Goal: Task Accomplishment & Management: Complete application form

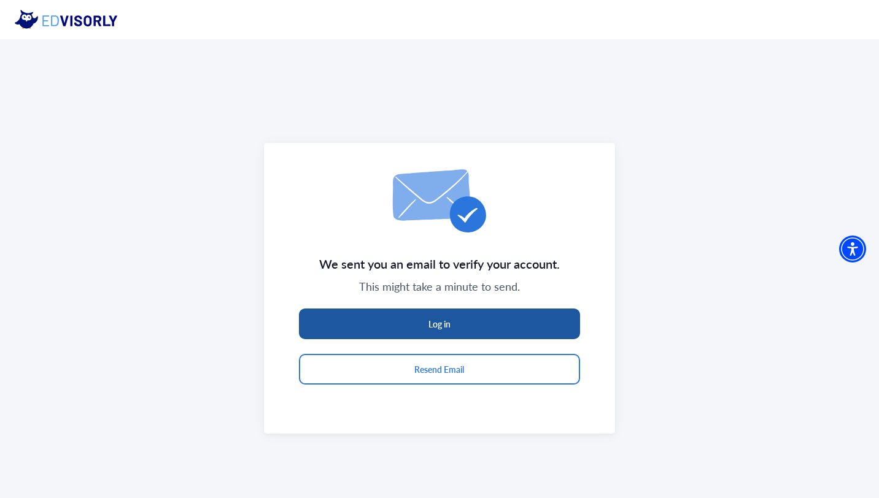
scroll to position [39, 0]
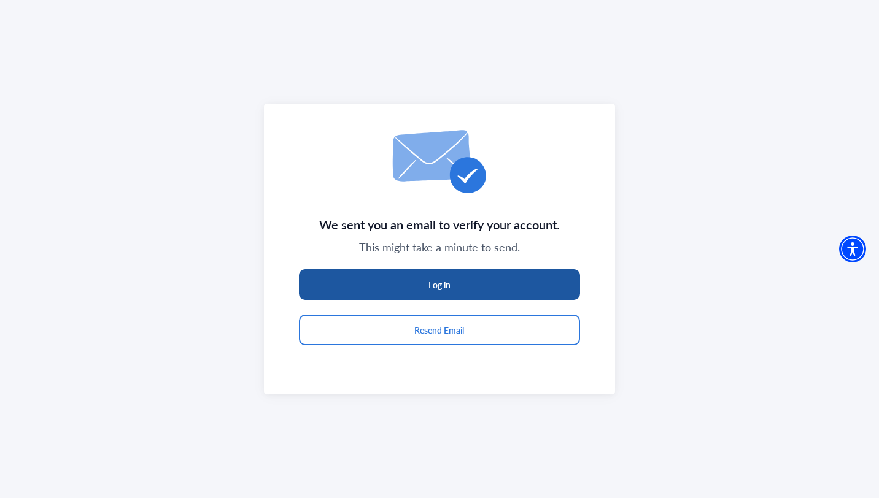
click at [455, 286] on button "Log in" at bounding box center [439, 285] width 281 height 31
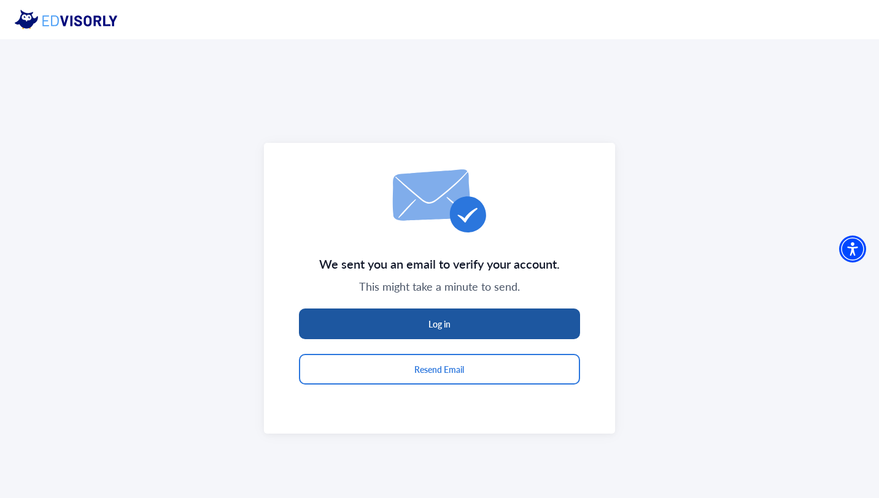
click at [459, 324] on button "Log in" at bounding box center [439, 324] width 281 height 31
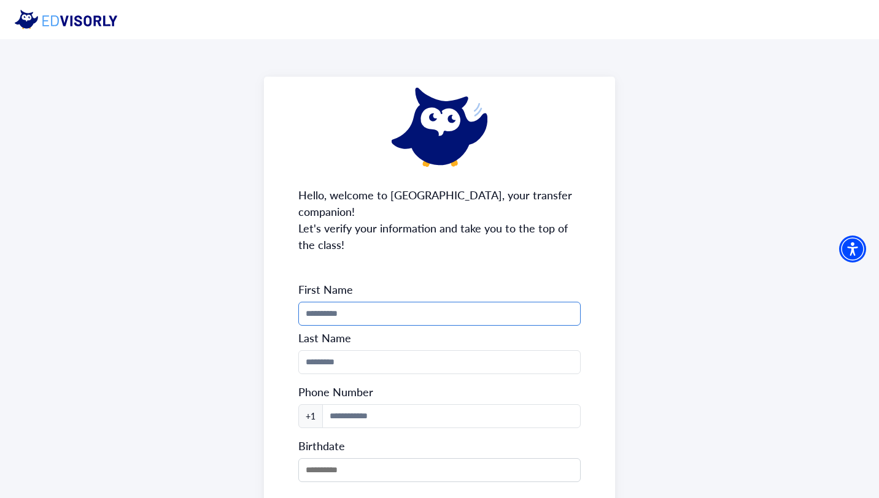
click at [438, 302] on input "Phone Number" at bounding box center [439, 314] width 283 height 24
type input "*****"
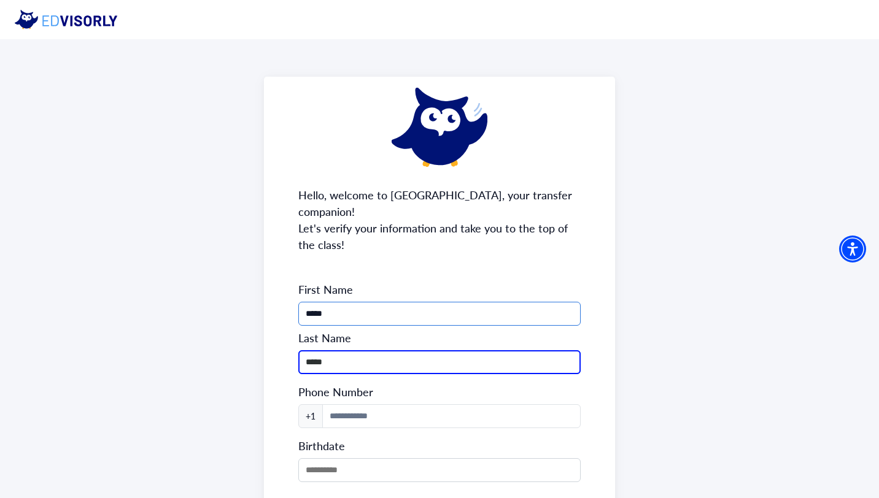
scroll to position [104, 0]
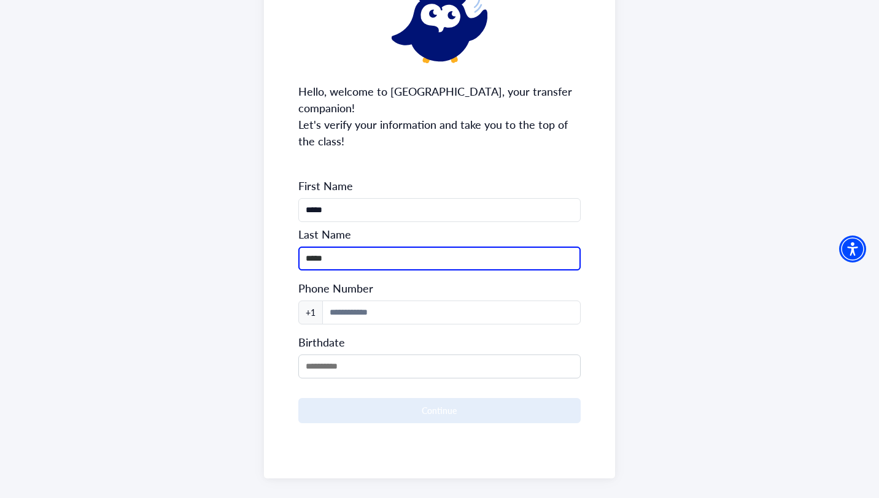
type input "*****"
click at [599, 225] on div "Hello, welcome to [GEOGRAPHIC_DATA], your transfer companion! Let's verify your…" at bounding box center [440, 226] width 352 height 506
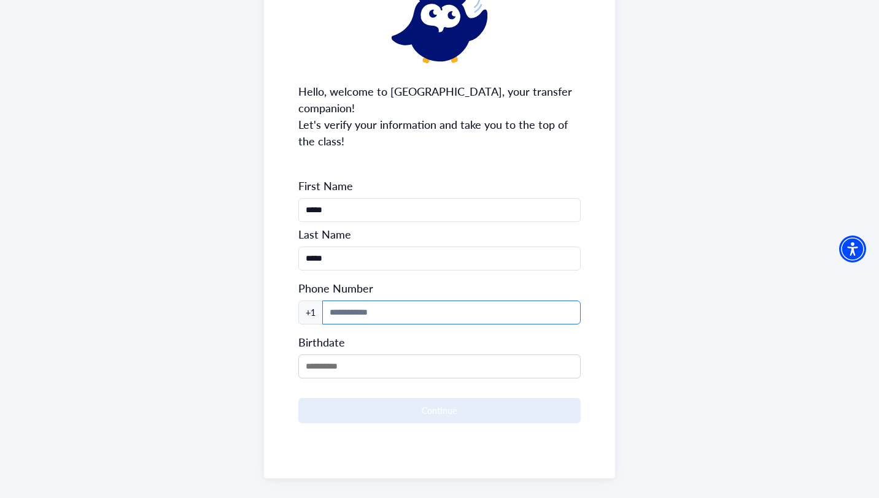
click at [347, 301] on input at bounding box center [451, 313] width 259 height 24
type input "**********"
click at [347, 355] on input "MM/DD/YYYY" at bounding box center [439, 367] width 283 height 24
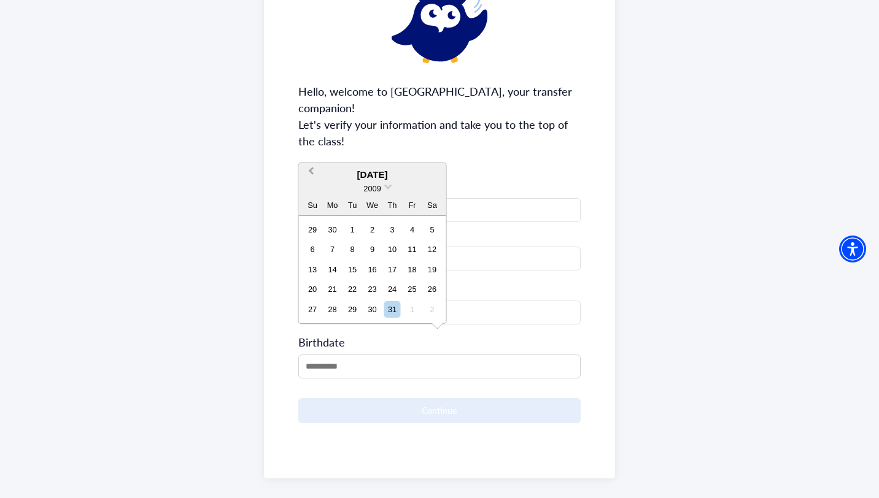
click at [309, 172] on button "Previous Month" at bounding box center [310, 175] width 20 height 20
click at [308, 174] on button "Previous Month" at bounding box center [310, 175] width 20 height 20
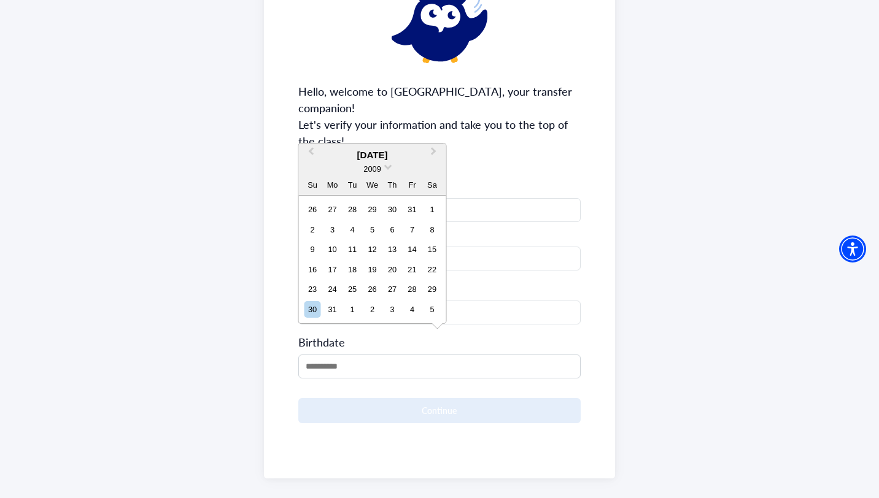
click at [376, 156] on div "August 2009" at bounding box center [372, 156] width 147 height 14
click at [381, 163] on div "2009" at bounding box center [372, 169] width 18 height 13
click at [380, 166] on span "2009" at bounding box center [371, 169] width 17 height 9
click at [381, 225] on div "1998" at bounding box center [372, 229] width 72 height 12
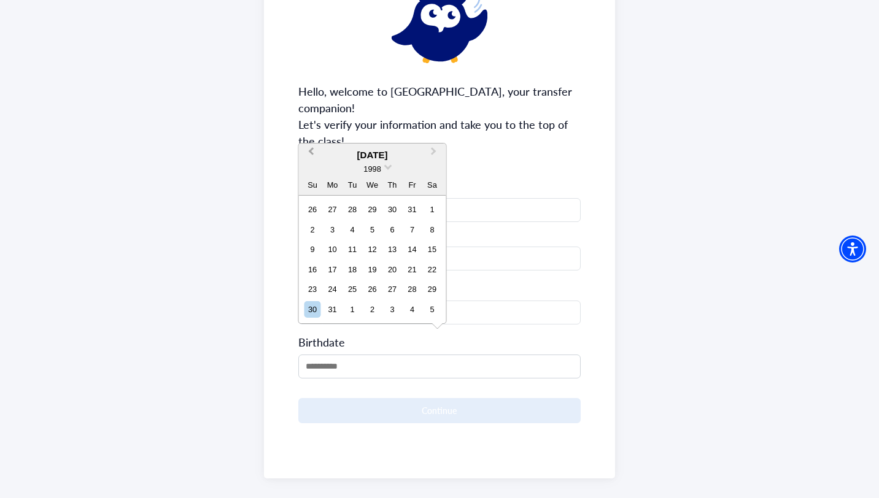
click at [311, 152] on span "Previous Month" at bounding box center [311, 154] width 0 height 18
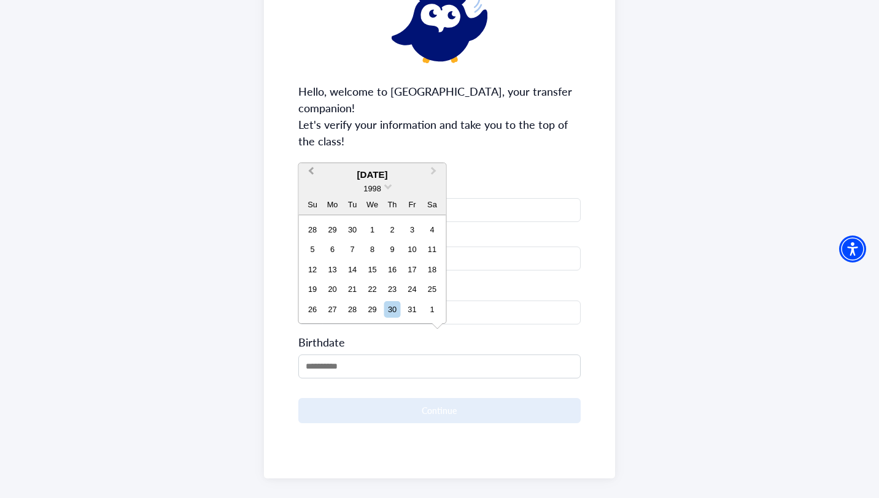
click at [314, 152] on div "**********" at bounding box center [440, 226] width 352 height 506
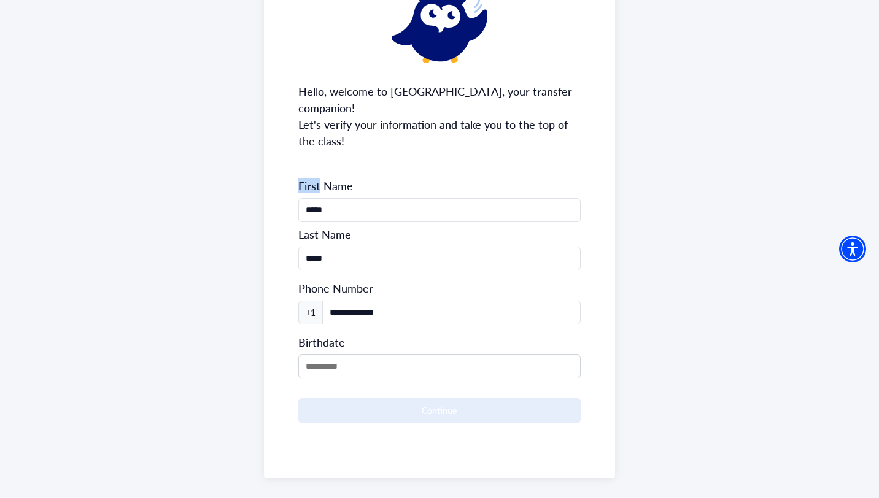
click at [314, 152] on div "**********" at bounding box center [440, 226] width 352 height 506
click at [339, 355] on input "MM/DD/YYYY" at bounding box center [439, 367] width 283 height 24
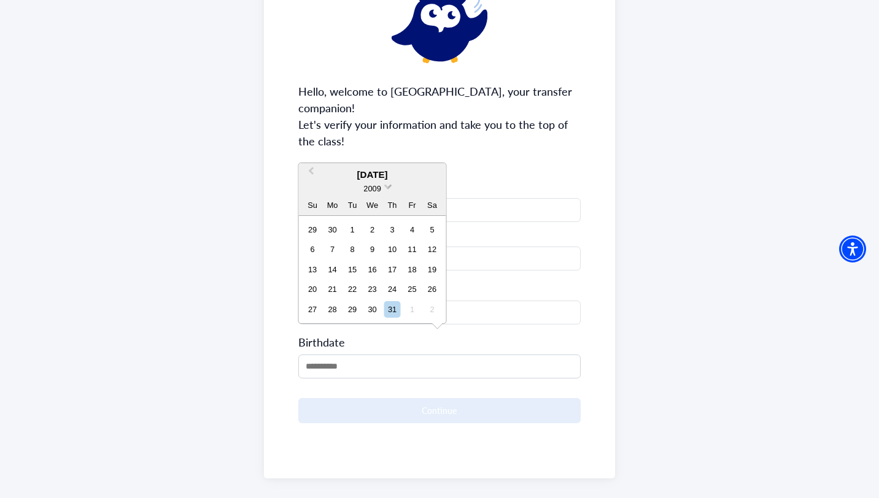
click at [384, 185] on span at bounding box center [388, 186] width 8 height 8
click at [311, 172] on span "Previous Month" at bounding box center [311, 174] width 0 height 18
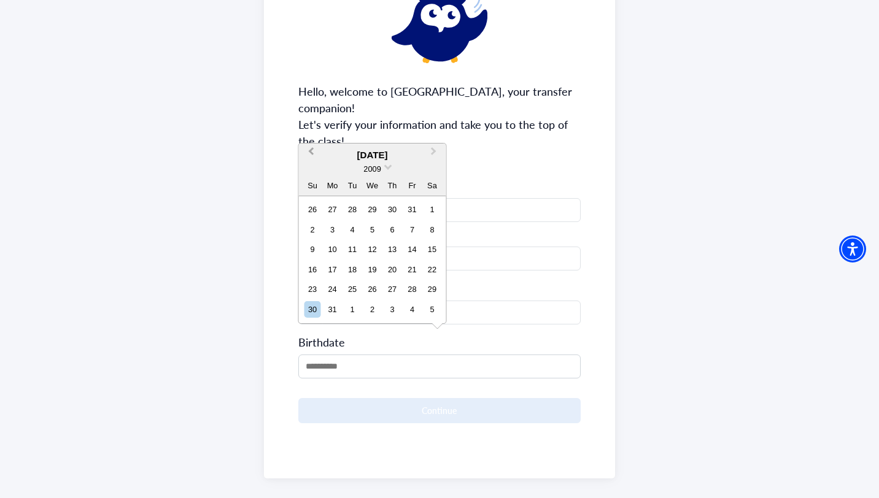
click at [309, 172] on div "2009" at bounding box center [372, 169] width 147 height 13
click at [310, 153] on button "Previous Month" at bounding box center [310, 155] width 20 height 20
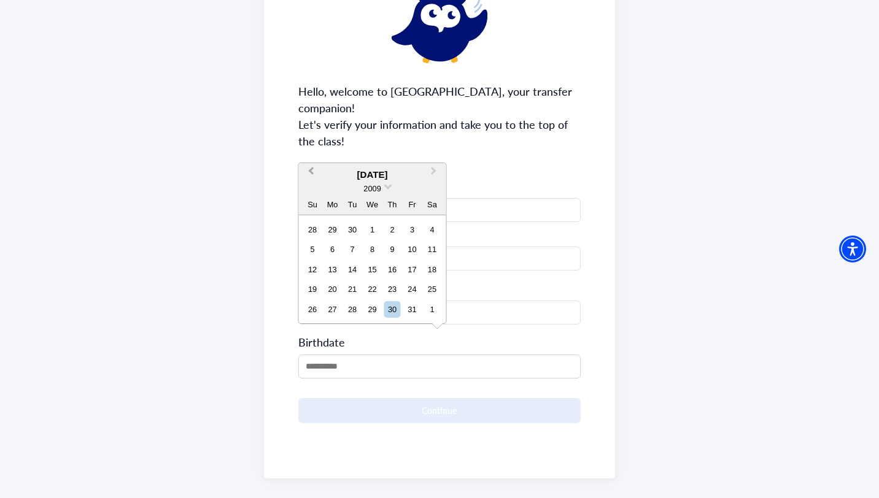
click at [310, 153] on div "**********" at bounding box center [440, 226] width 352 height 506
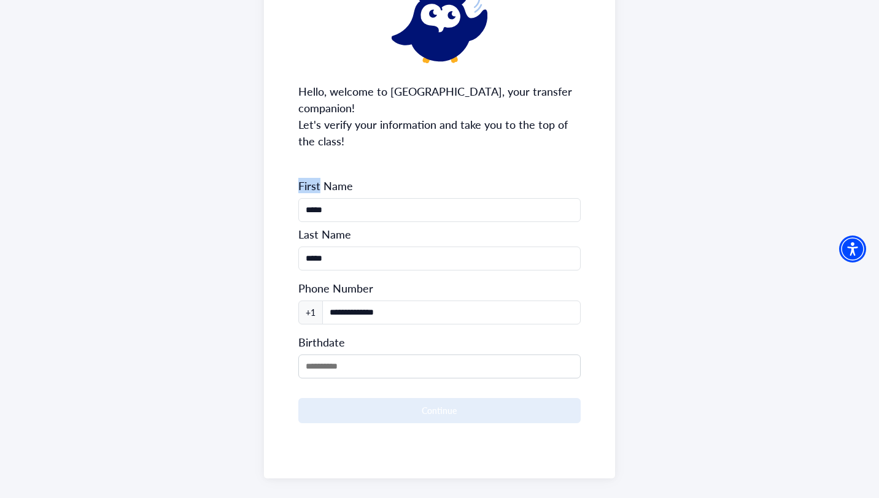
click at [310, 153] on div "**********" at bounding box center [440, 226] width 352 height 506
click at [353, 355] on input "MM/DD/YYYY" at bounding box center [439, 367] width 283 height 24
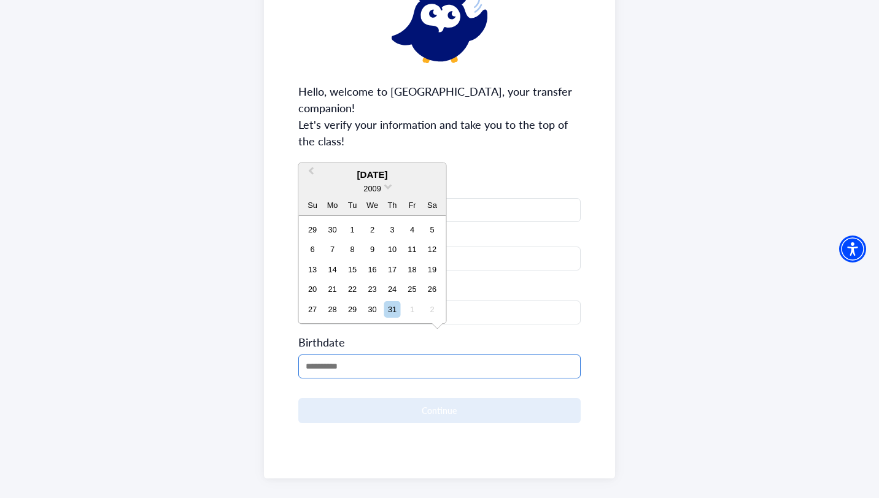
click at [322, 355] on input "MM/DD/YYYY" at bounding box center [439, 367] width 283 height 24
click at [308, 170] on button "Previous Month" at bounding box center [310, 175] width 20 height 20
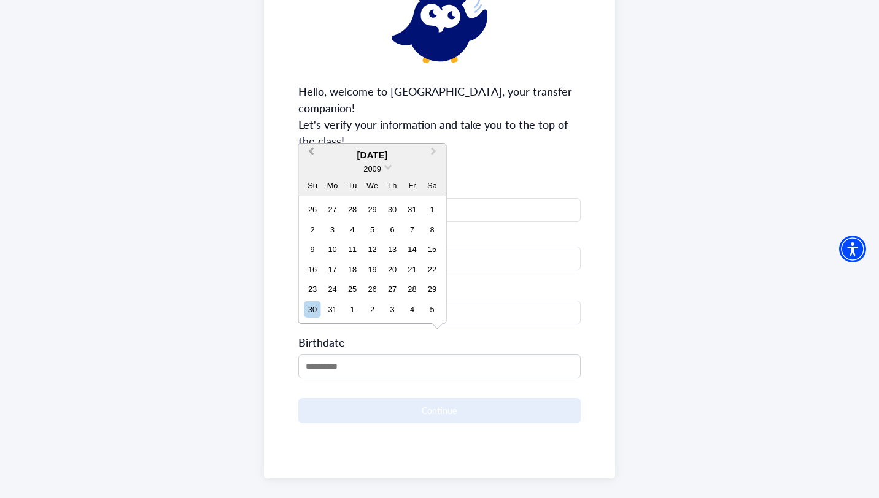
click at [308, 170] on div "2009" at bounding box center [372, 169] width 147 height 13
click at [311, 152] on span "Previous Month" at bounding box center [311, 154] width 0 height 18
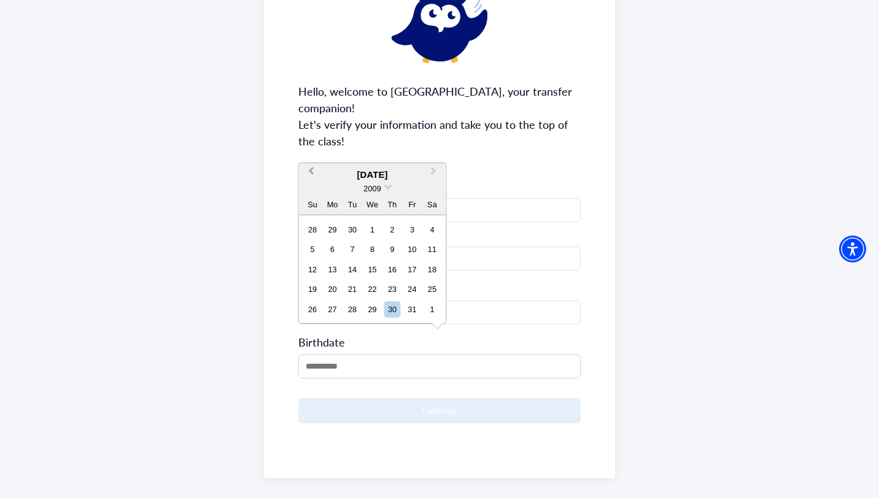
click at [312, 152] on div "**********" at bounding box center [440, 226] width 352 height 506
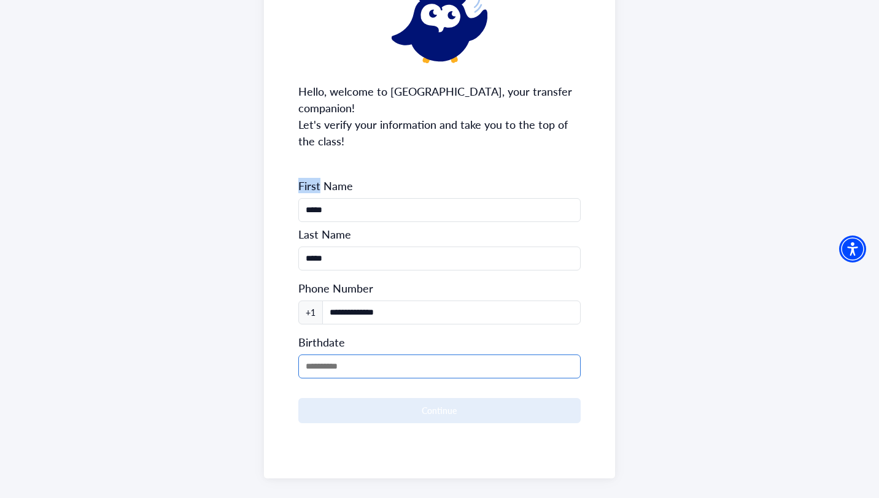
click at [324, 355] on input "MM/DD/YYYY" at bounding box center [439, 367] width 283 height 24
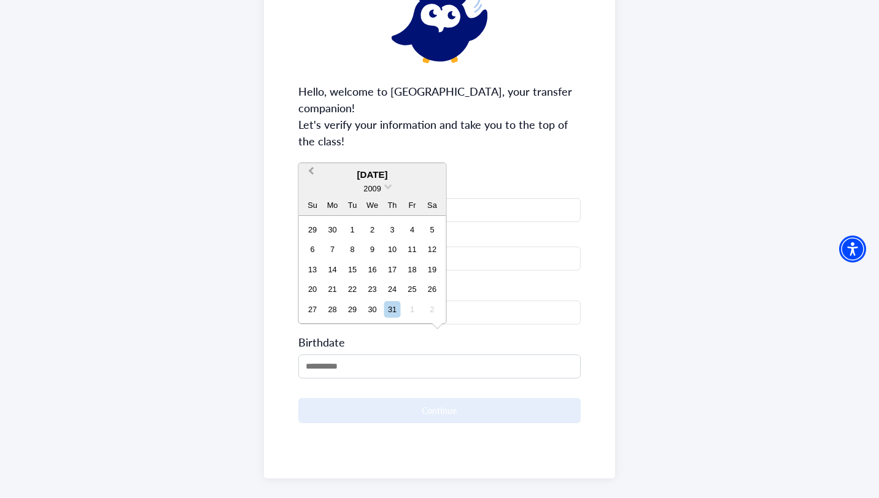
click at [309, 174] on button "Previous Month" at bounding box center [310, 175] width 20 height 20
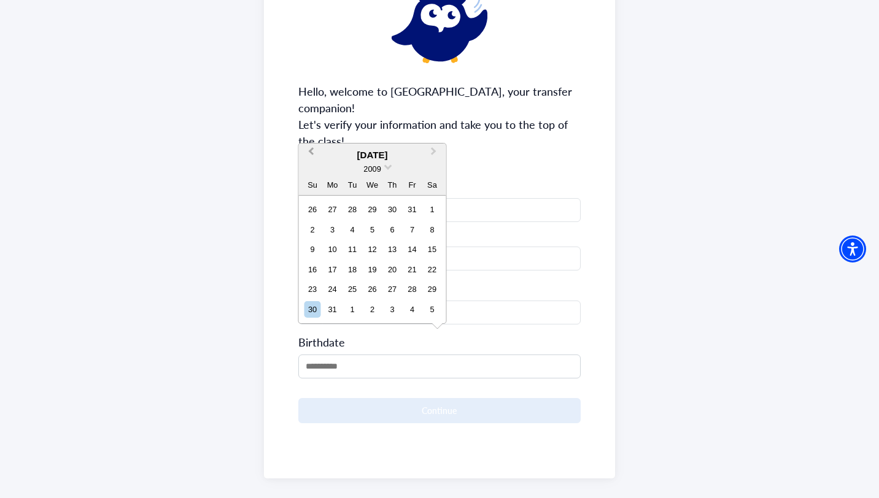
click at [311, 151] on span "Previous Month" at bounding box center [311, 154] width 0 height 18
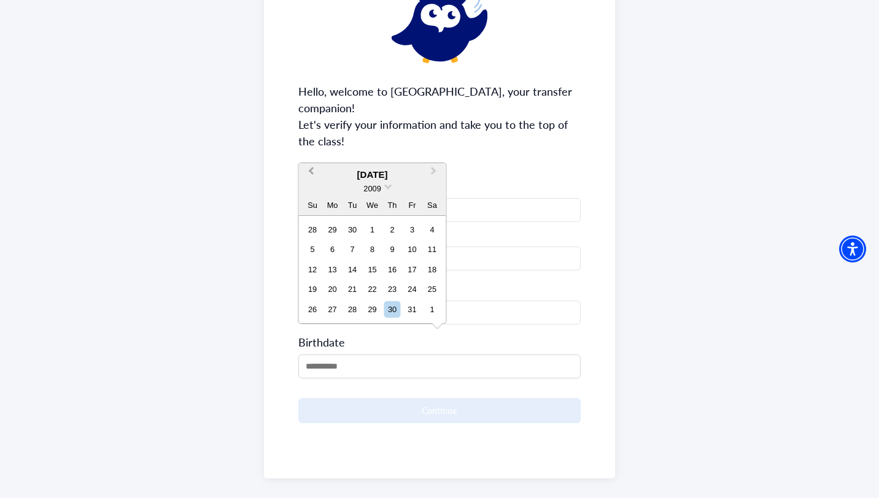
click at [311, 179] on button "Previous Month" at bounding box center [310, 175] width 20 height 20
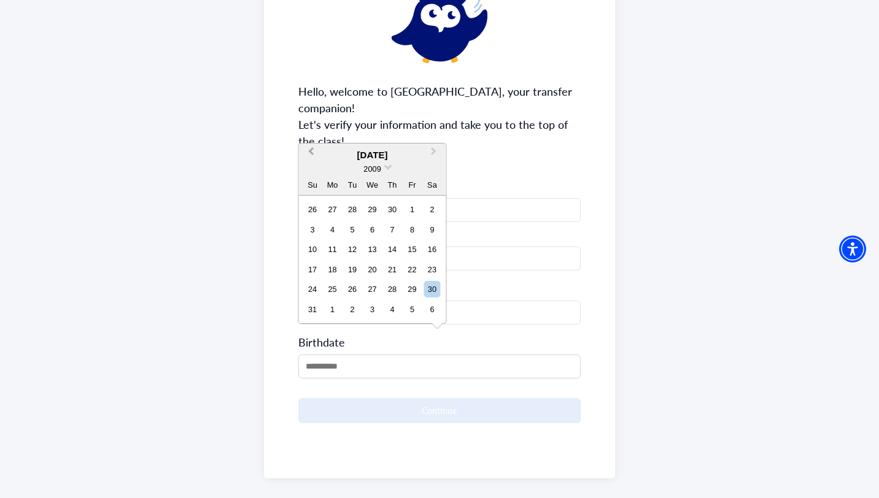
click at [316, 148] on button "Previous Month" at bounding box center [310, 155] width 20 height 20
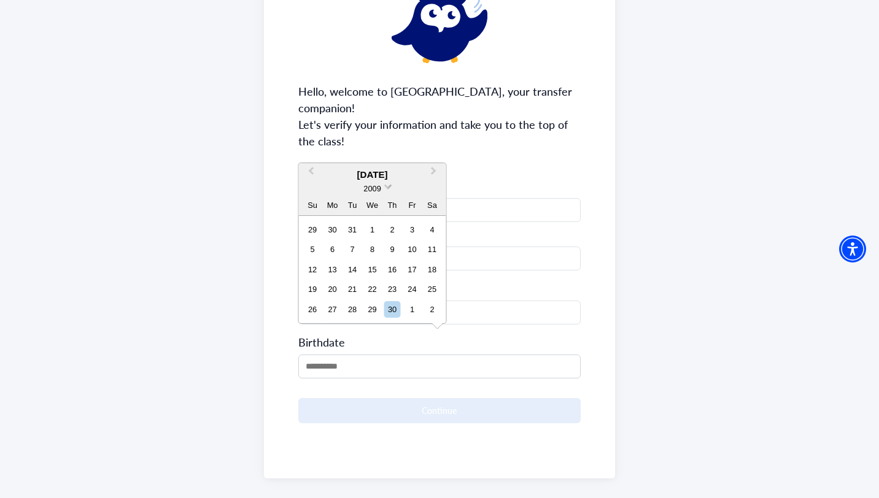
click at [381, 188] on span "2009" at bounding box center [371, 188] width 17 height 9
click at [379, 259] on div "1998" at bounding box center [372, 255] width 72 height 12
click at [333, 312] on div "27" at bounding box center [332, 309] width 17 height 17
type input "**********"
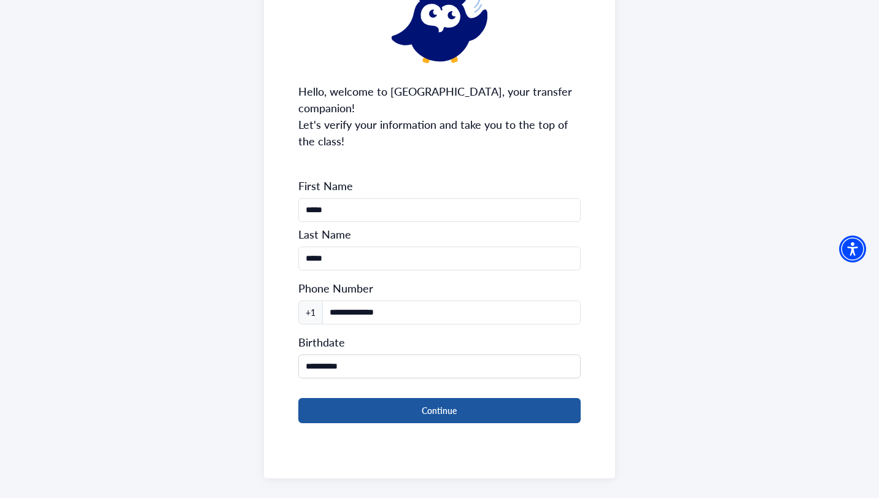
click at [434, 398] on button "Continue" at bounding box center [439, 410] width 283 height 25
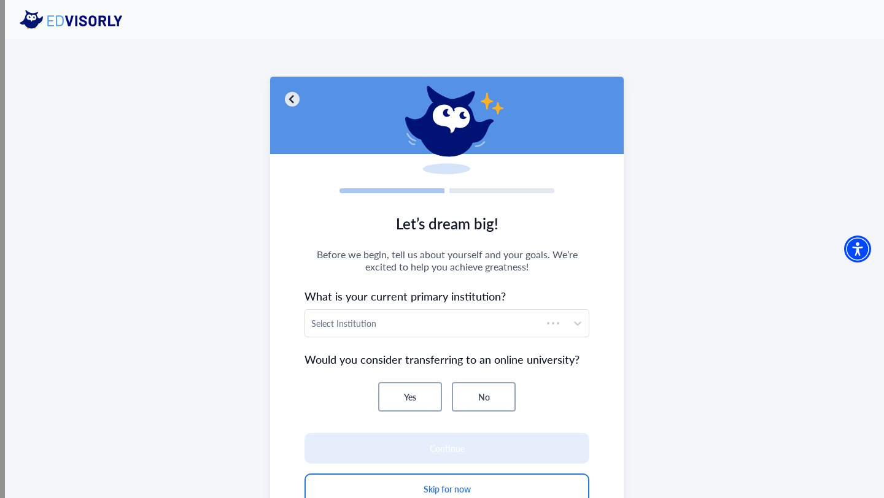
scroll to position [68, 0]
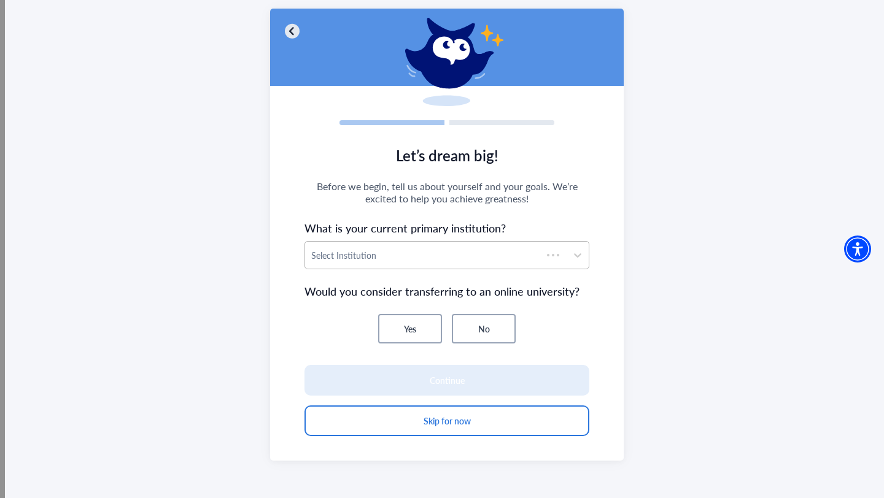
click at [386, 256] on div at bounding box center [423, 255] width 225 height 15
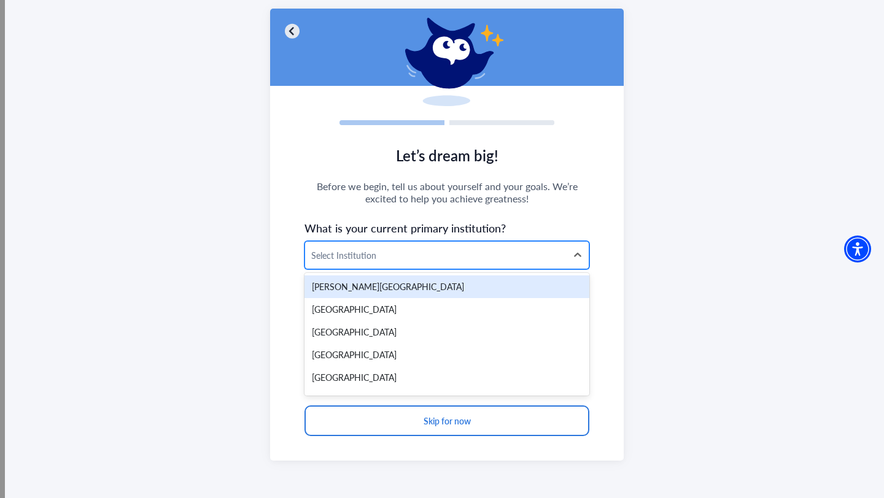
click at [405, 260] on div at bounding box center [435, 255] width 249 height 15
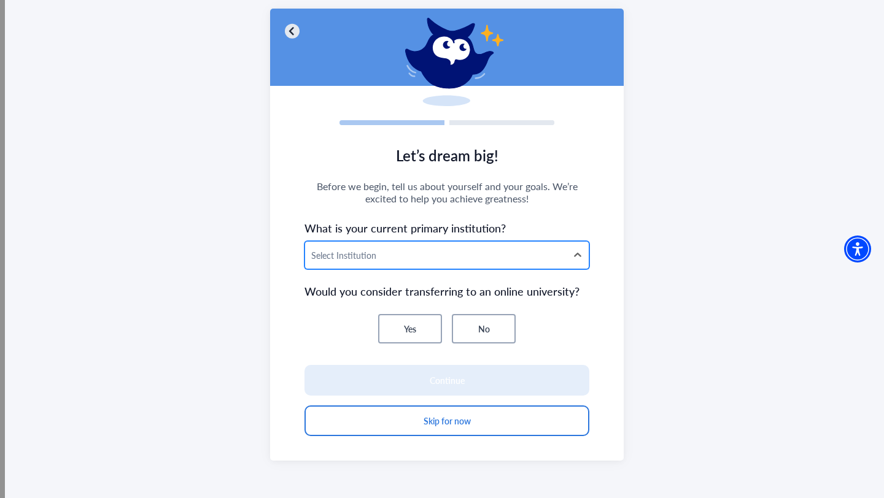
click at [395, 259] on div at bounding box center [435, 255] width 249 height 15
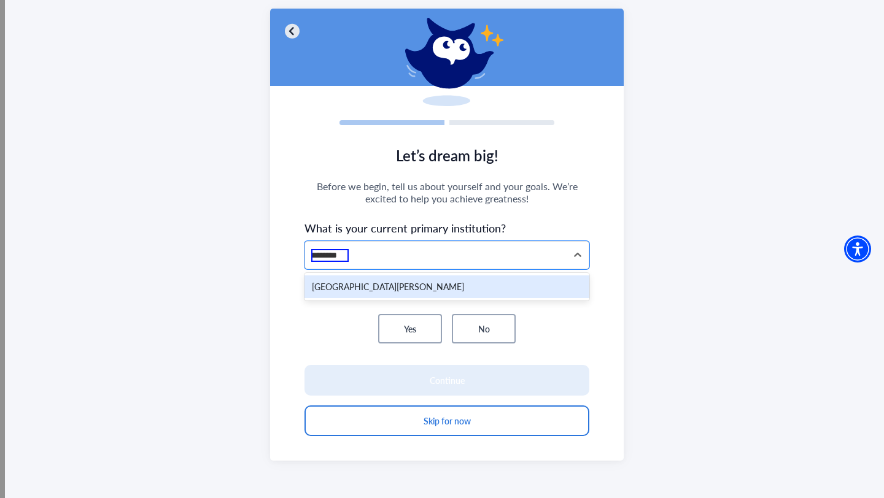
type input "*********"
click at [378, 287] on div "Santa Monica College" at bounding box center [446, 287] width 285 height 23
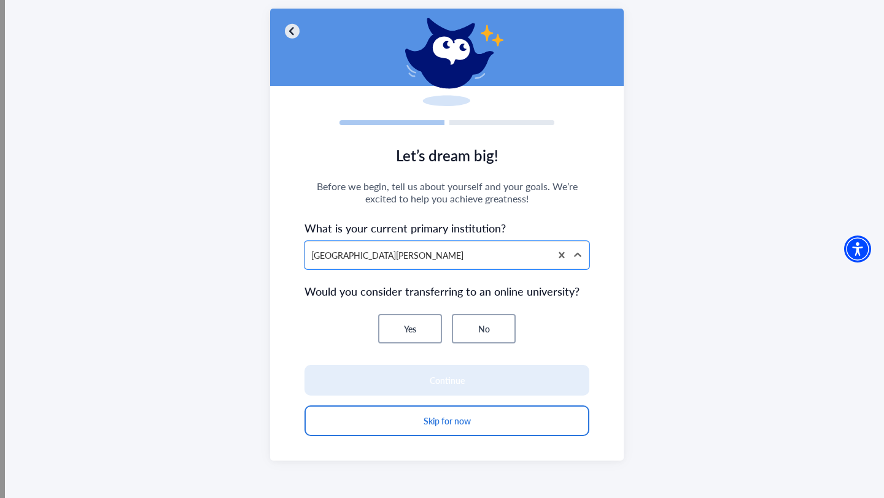
click at [416, 331] on button "Yes" at bounding box center [410, 328] width 64 height 29
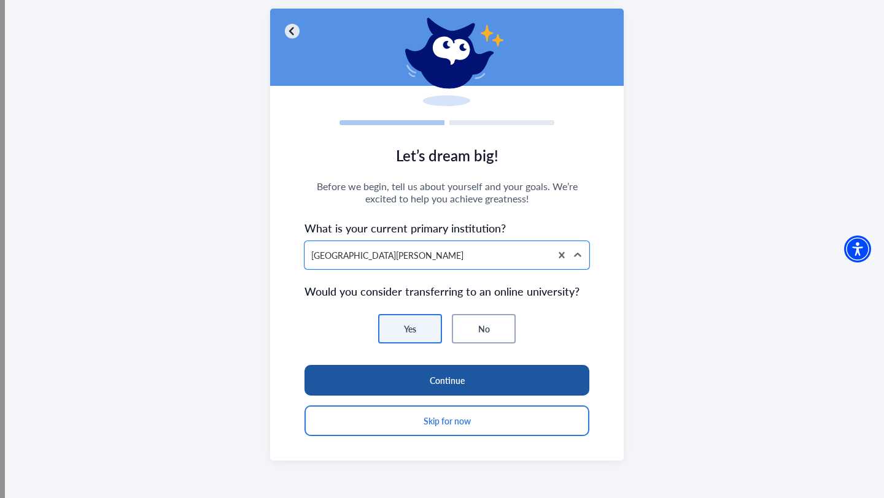
click at [470, 379] on button "Continue" at bounding box center [446, 380] width 285 height 31
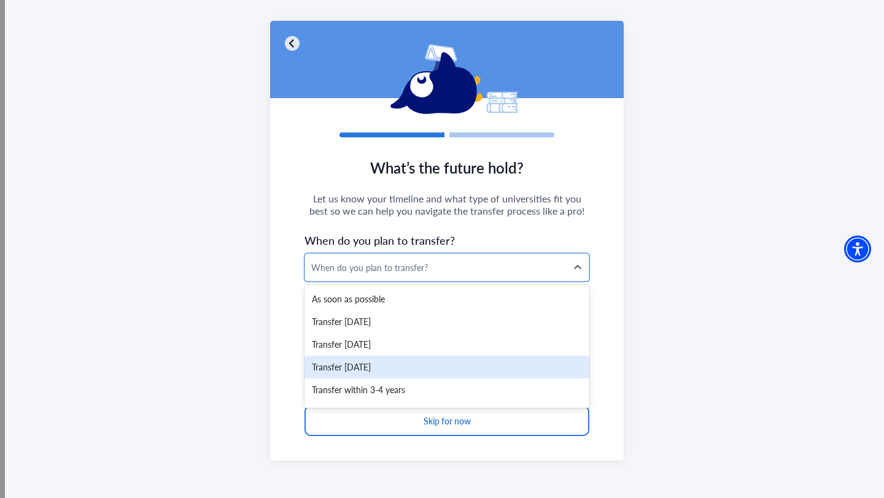
scroll to position [18, 0]
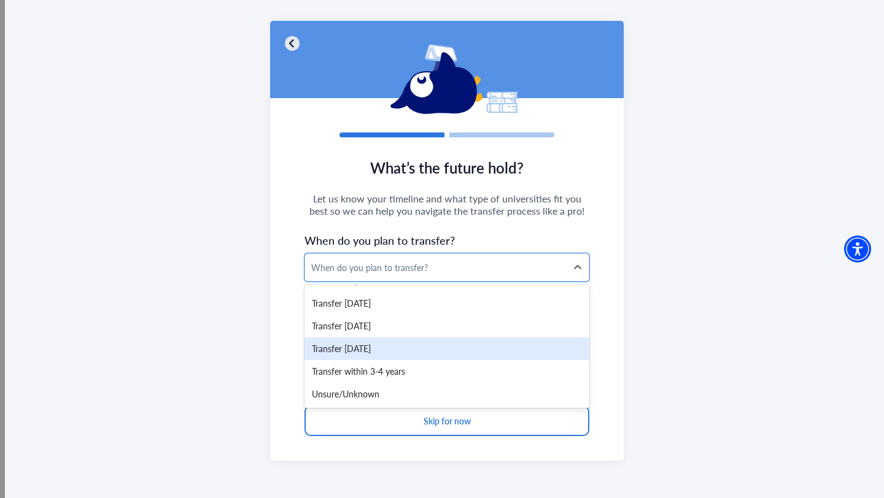
click at [390, 359] on div "Transfer within 2 years" at bounding box center [446, 349] width 285 height 23
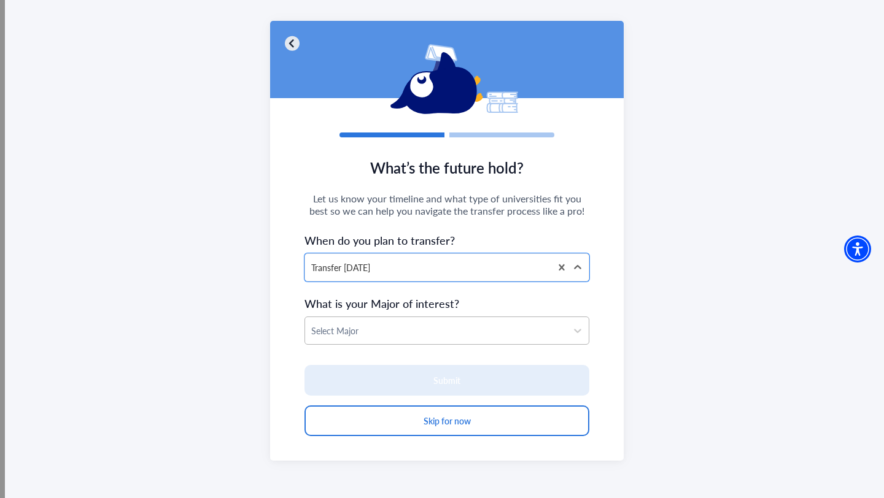
click at [414, 320] on div "Select Major" at bounding box center [436, 330] width 262 height 27
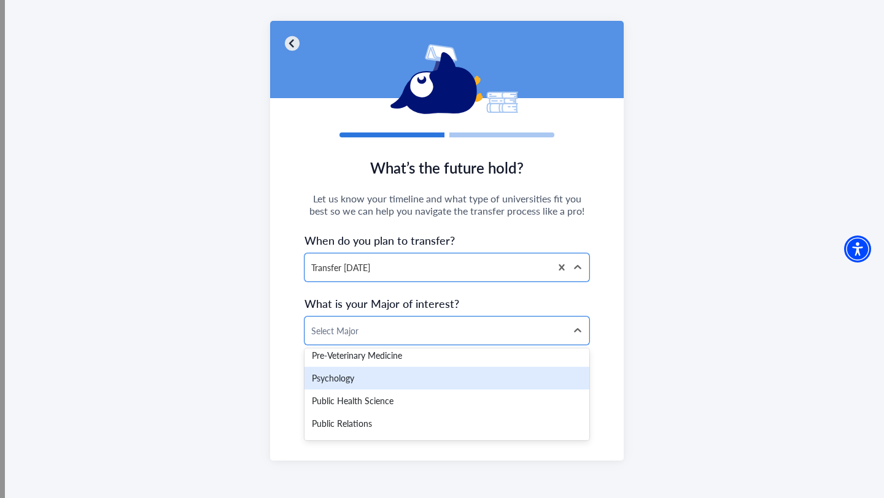
scroll to position [2172, 0]
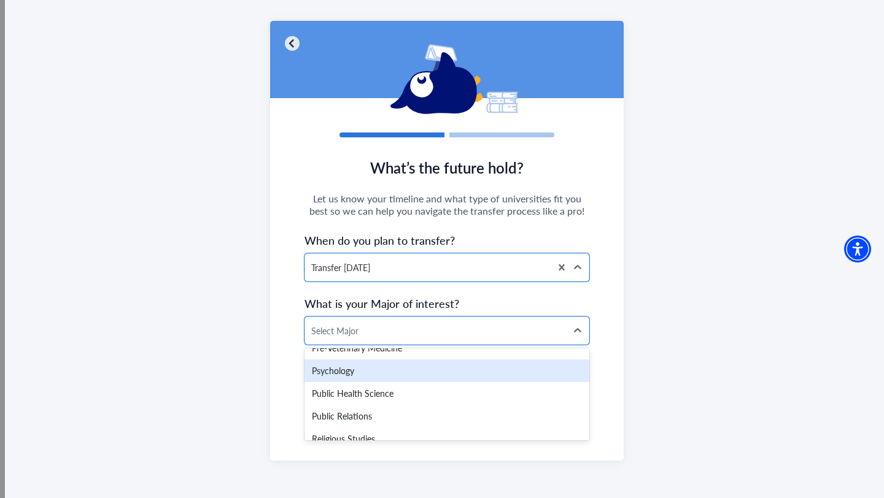
click at [375, 380] on div "Psychology" at bounding box center [446, 371] width 285 height 23
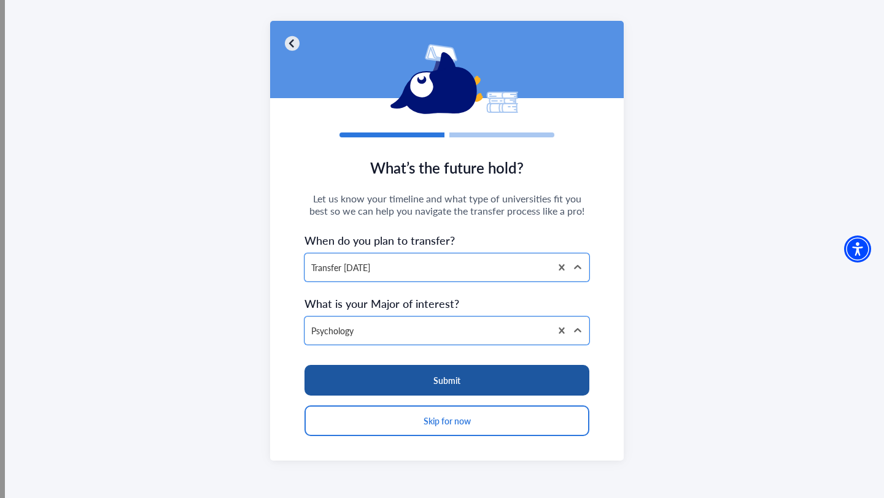
click at [449, 379] on button "Submit" at bounding box center [446, 380] width 285 height 31
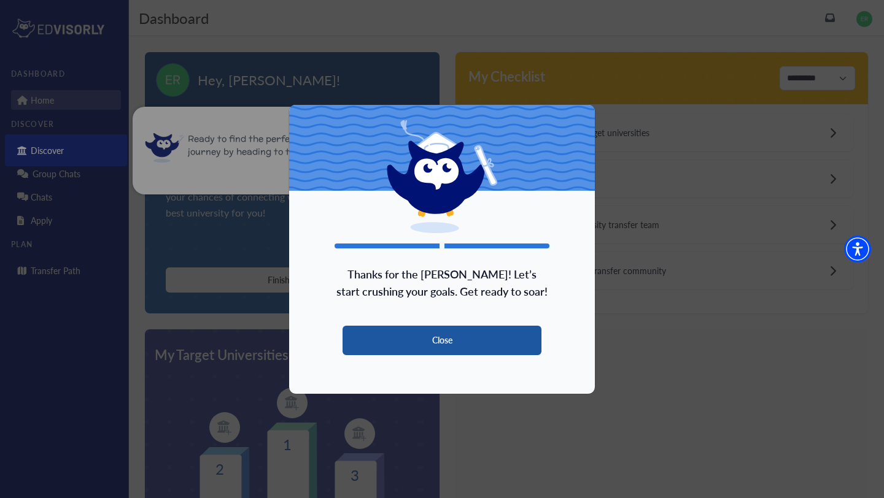
click at [466, 337] on button "Close" at bounding box center [442, 340] width 199 height 29
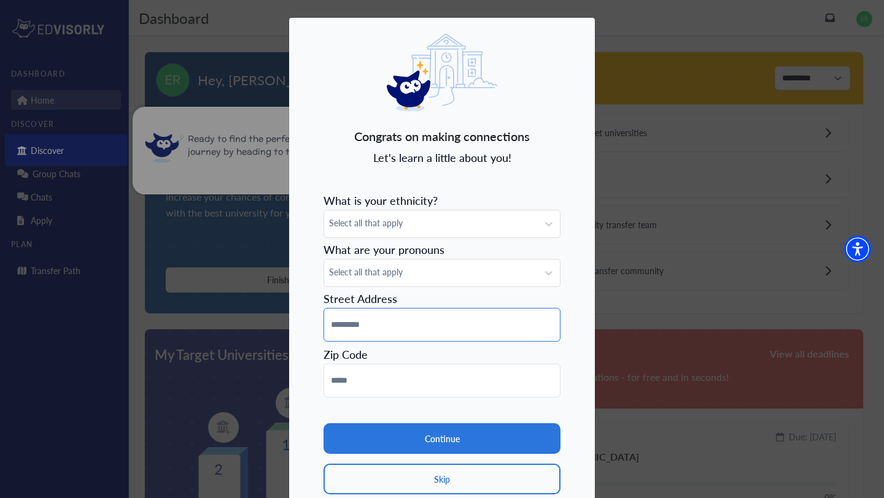
scroll to position [47, 0]
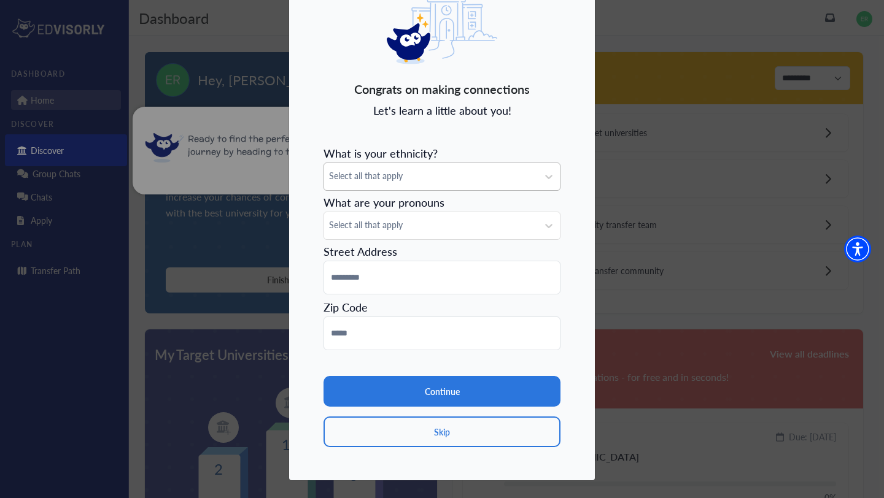
click at [401, 169] on div "Select all that apply" at bounding box center [431, 176] width 214 height 27
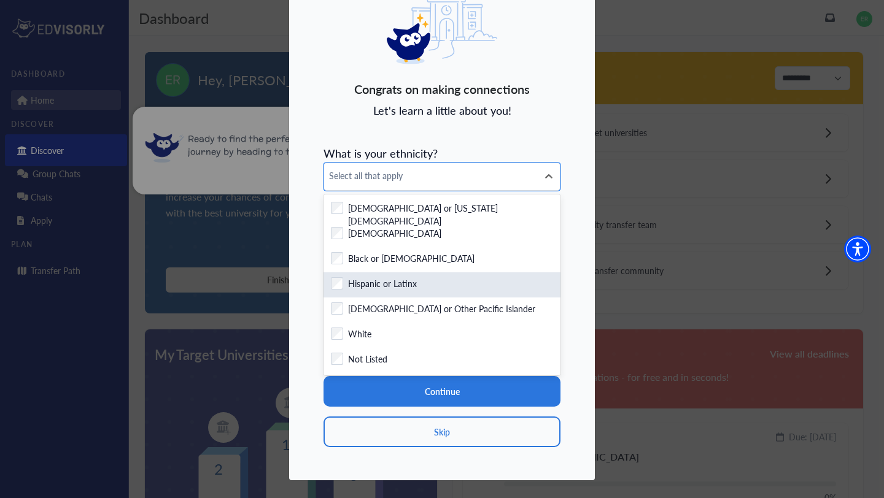
click at [379, 285] on label "Hispanic or Latinx" at bounding box center [382, 284] width 69 height 15
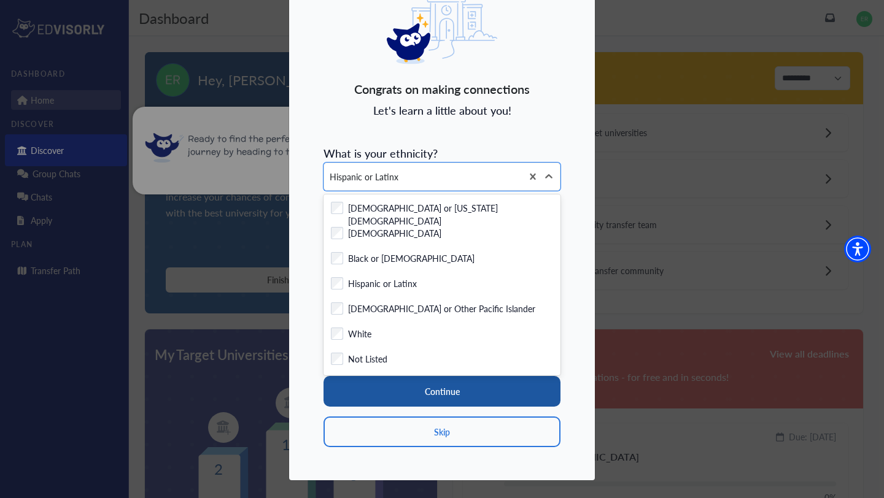
click at [436, 397] on button "Continue" at bounding box center [442, 391] width 237 height 31
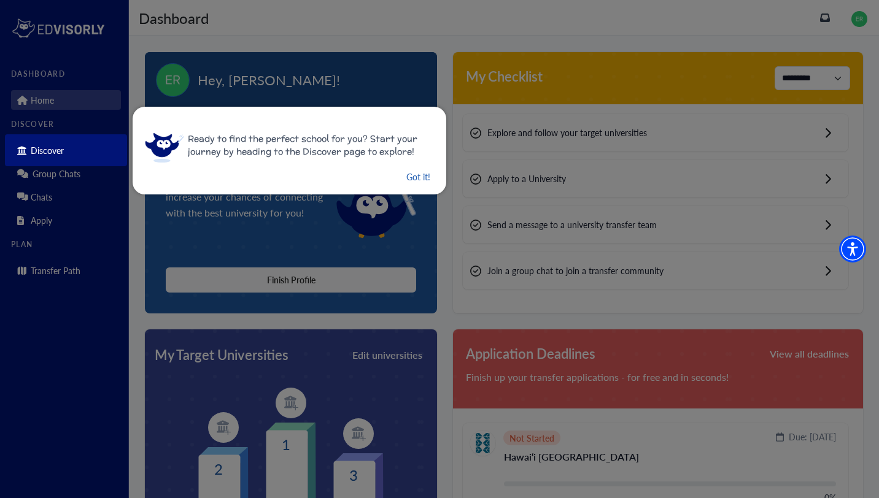
click at [405, 179] on button "Got it!" at bounding box center [418, 176] width 26 height 15
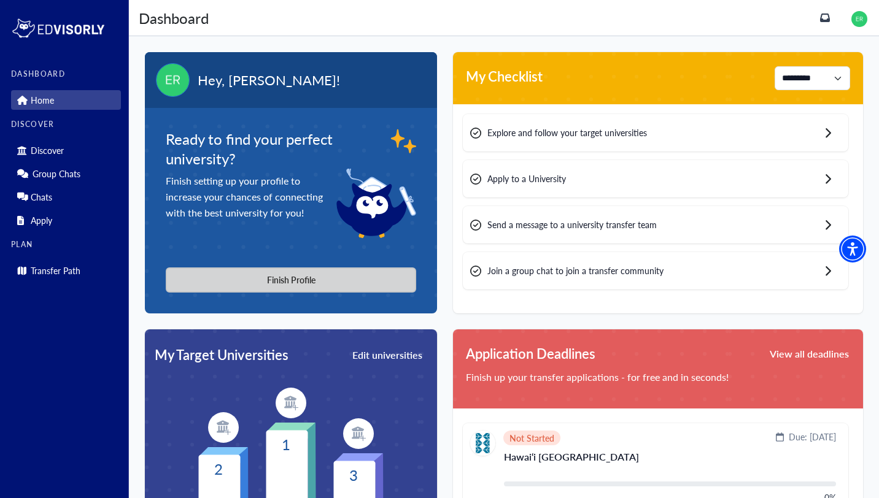
click at [304, 283] on button "Finish Profile" at bounding box center [291, 280] width 250 height 25
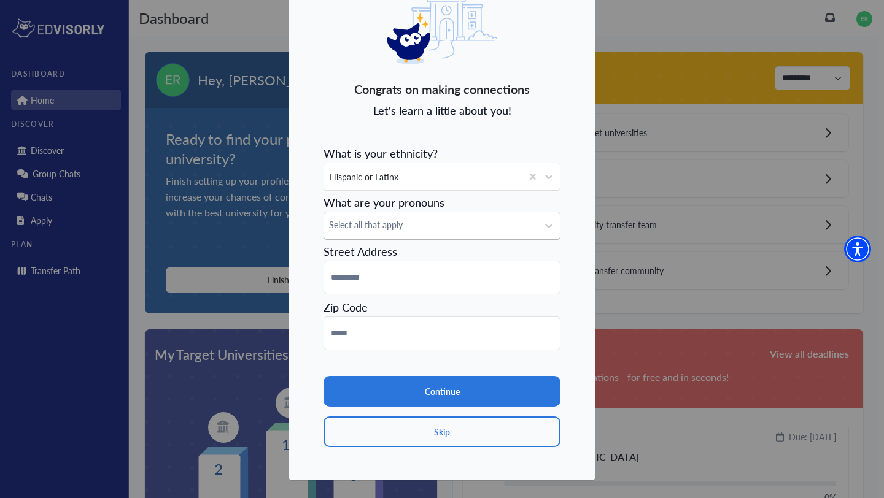
click at [406, 227] on span "Select all that apply" at bounding box center [431, 225] width 204 height 13
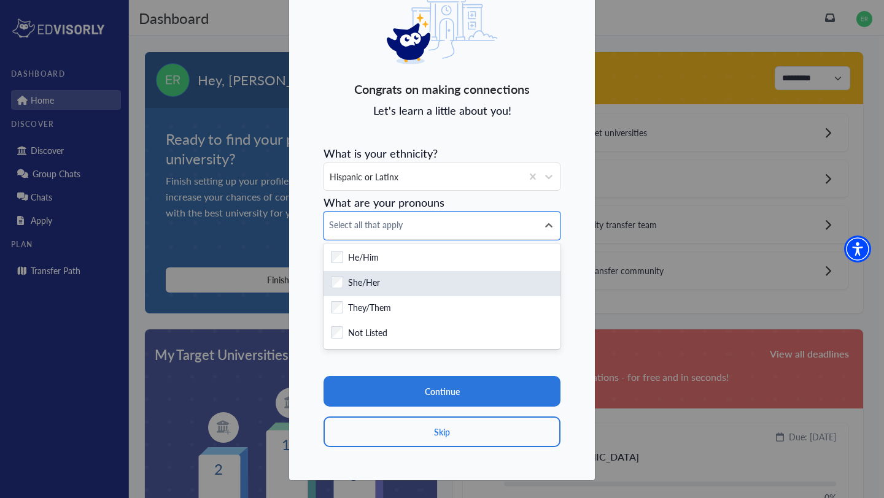
click at [382, 282] on div "Checkbox field She/Her" at bounding box center [442, 283] width 222 height 15
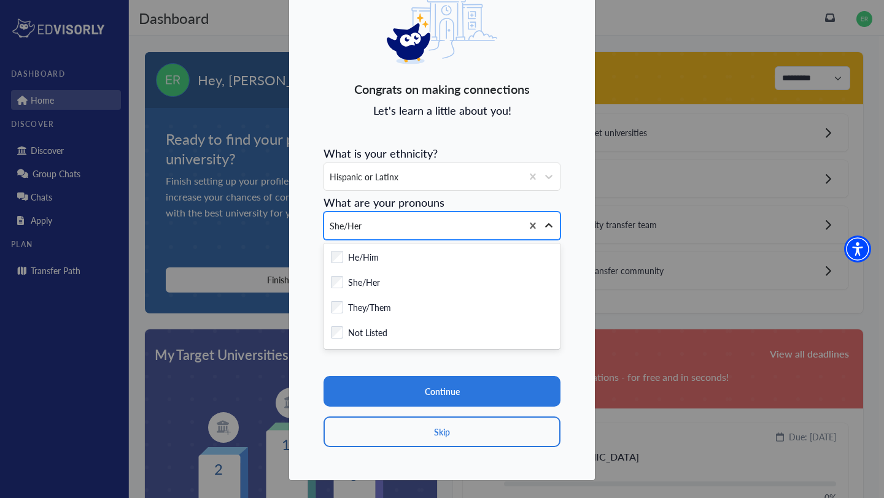
click at [549, 220] on icon at bounding box center [549, 226] width 12 height 12
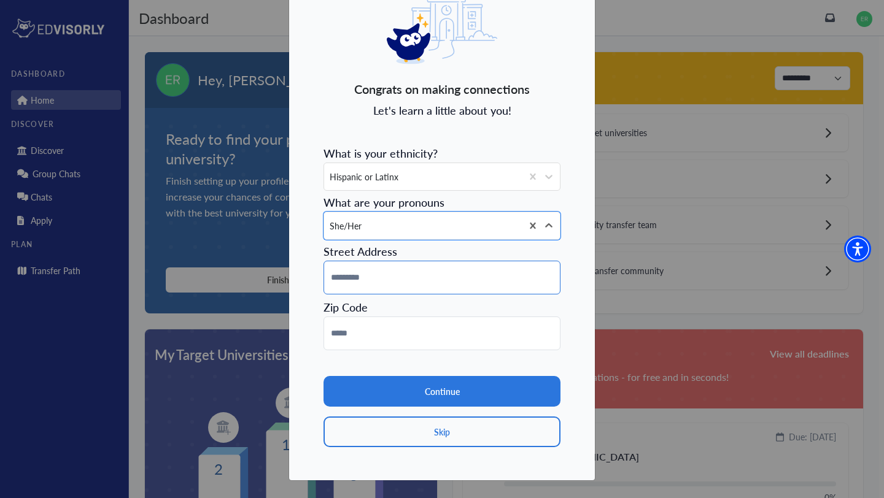
click at [434, 274] on input at bounding box center [442, 278] width 237 height 34
type input "**********"
type input "*****"
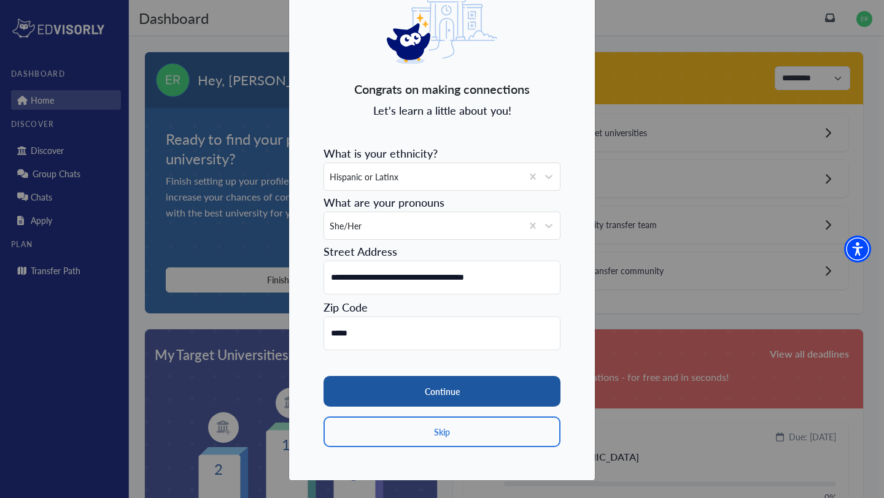
click at [449, 389] on button "Continue" at bounding box center [442, 391] width 237 height 31
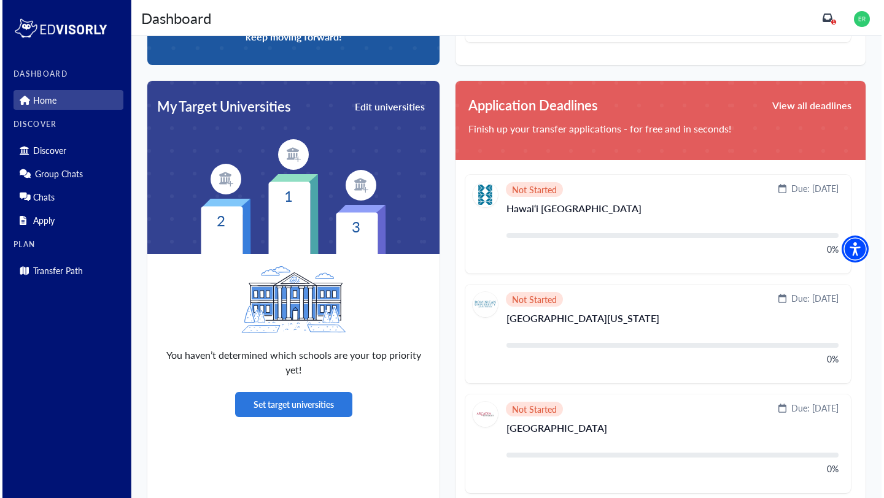
scroll to position [333, 0]
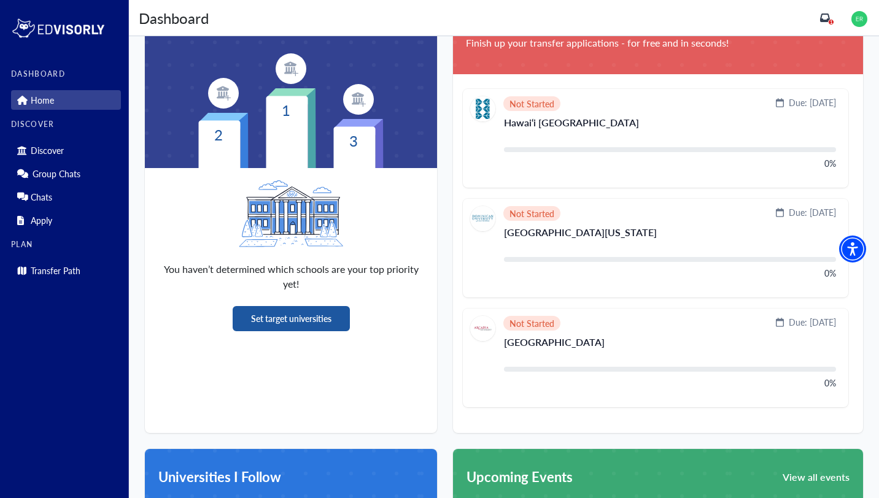
click at [311, 317] on button "Set target universities" at bounding box center [291, 318] width 117 height 25
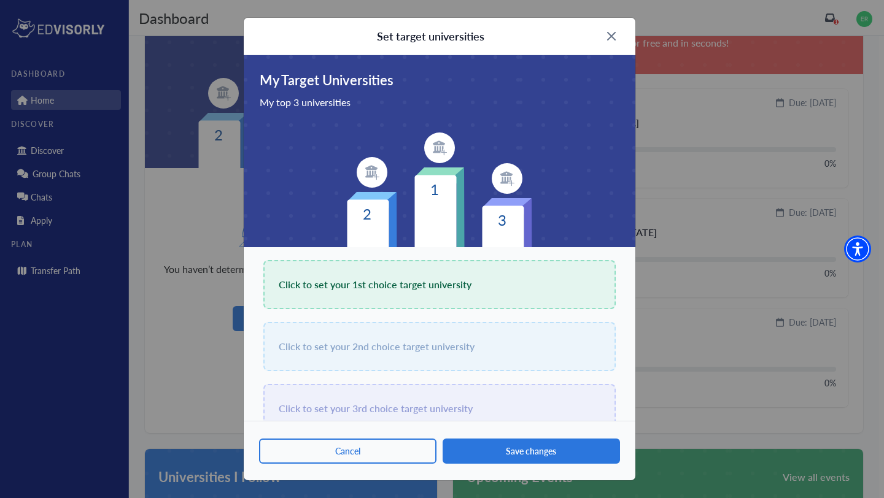
click at [336, 295] on div "Click to set your 1st choice target university" at bounding box center [439, 284] width 352 height 49
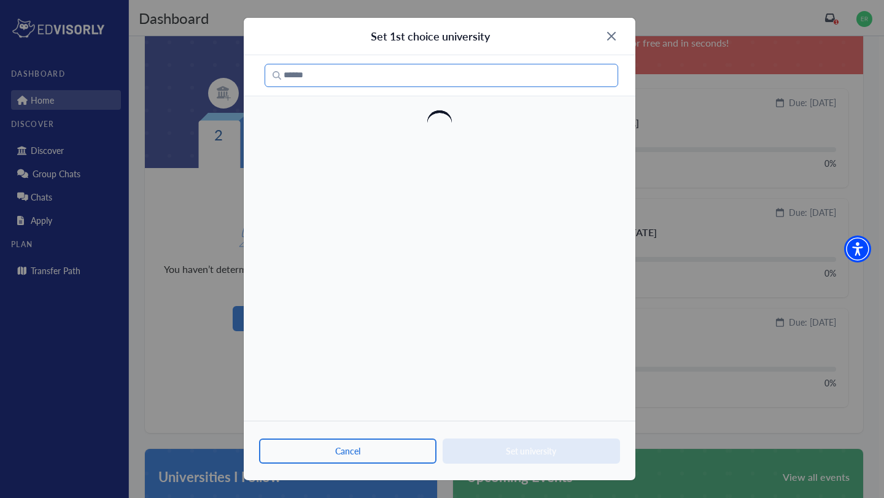
click at [386, 76] on input "Search" at bounding box center [442, 75] width 354 height 23
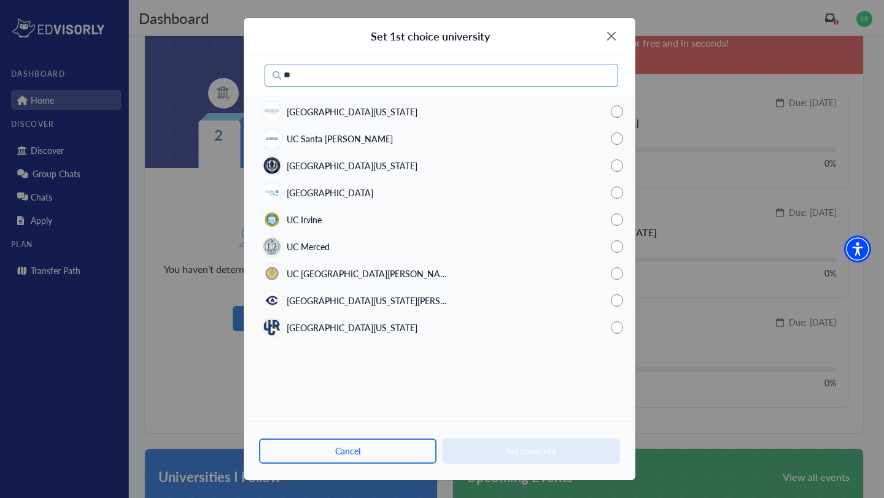
type input "*"
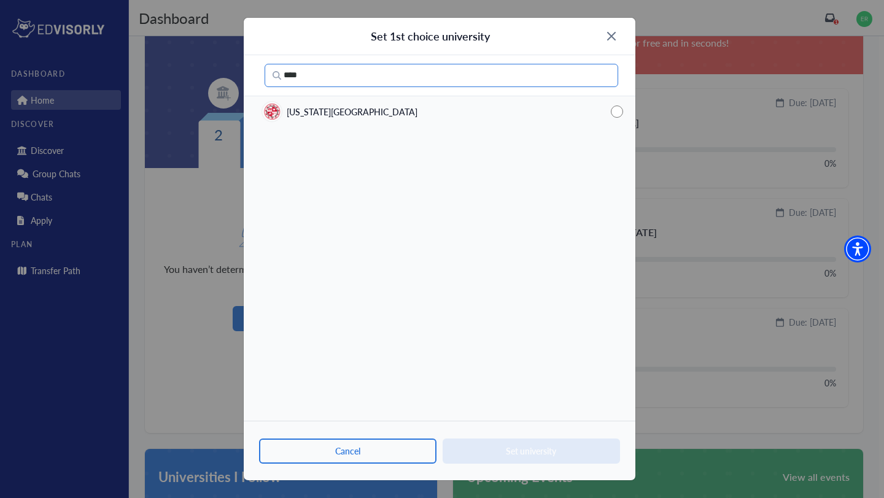
type input "****"
click at [403, 106] on span "California State University Northridge" at bounding box center [352, 112] width 131 height 13
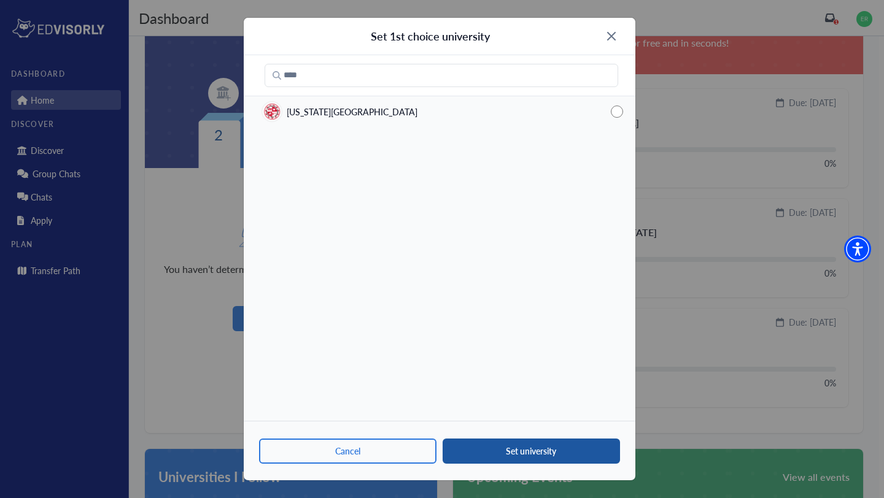
click at [530, 457] on button "Set university" at bounding box center [531, 451] width 177 height 25
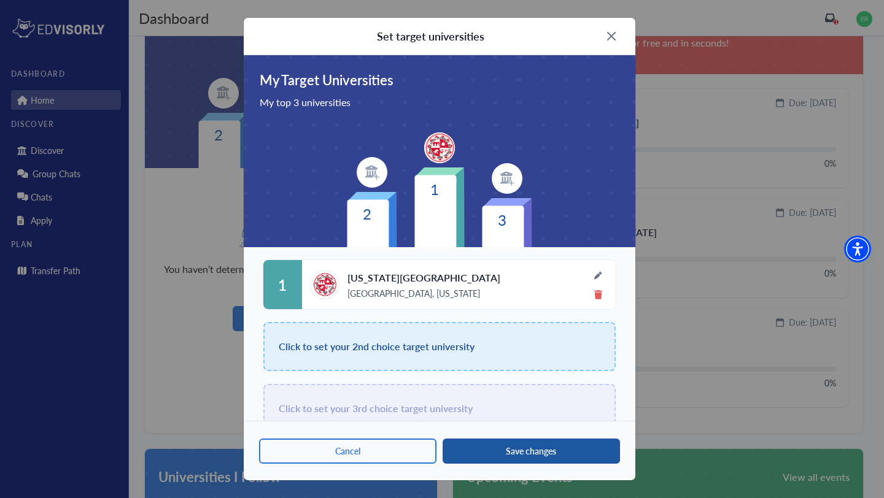
scroll to position [25, 0]
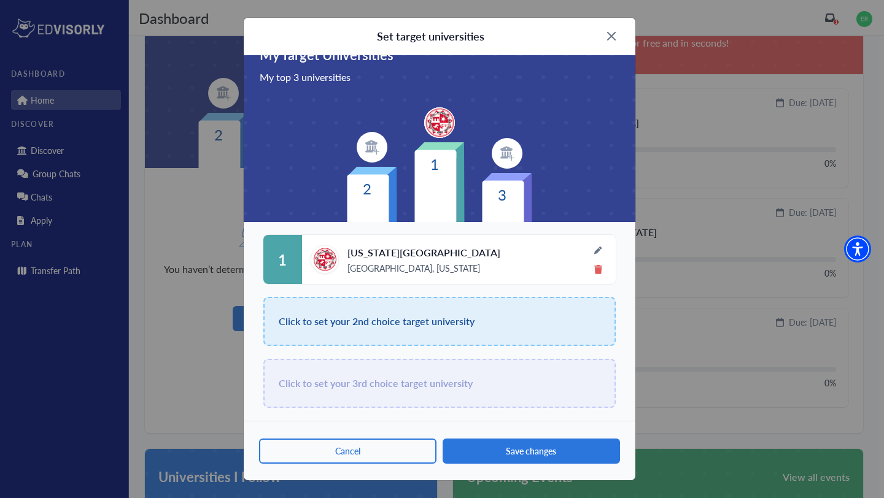
click at [400, 324] on span "Click to set your 2nd choice target university" at bounding box center [377, 321] width 196 height 17
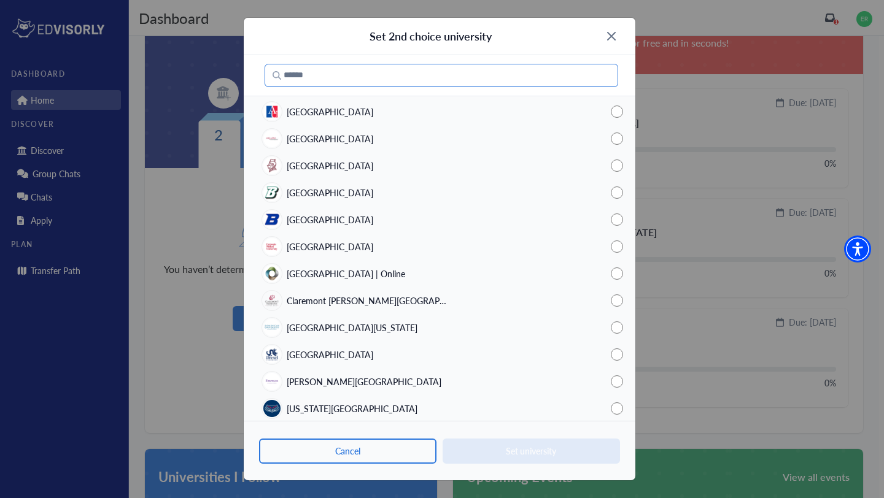
click at [368, 64] on input "Search" at bounding box center [442, 75] width 354 height 23
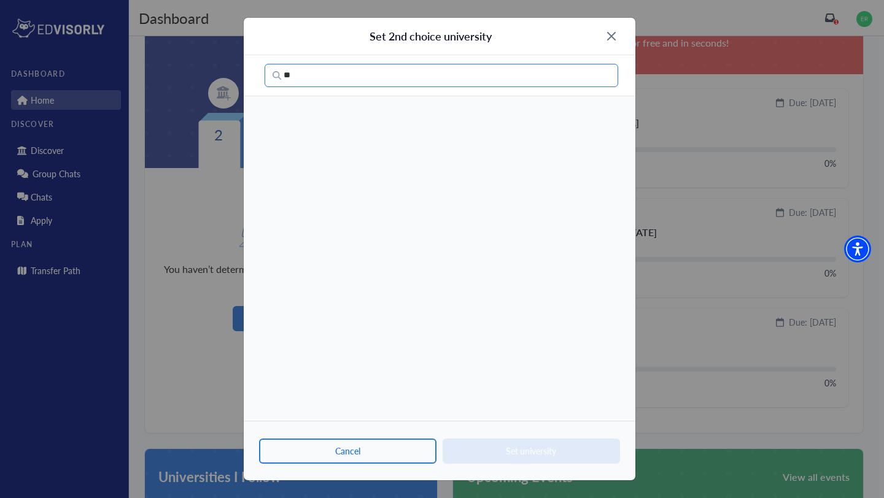
type input "*"
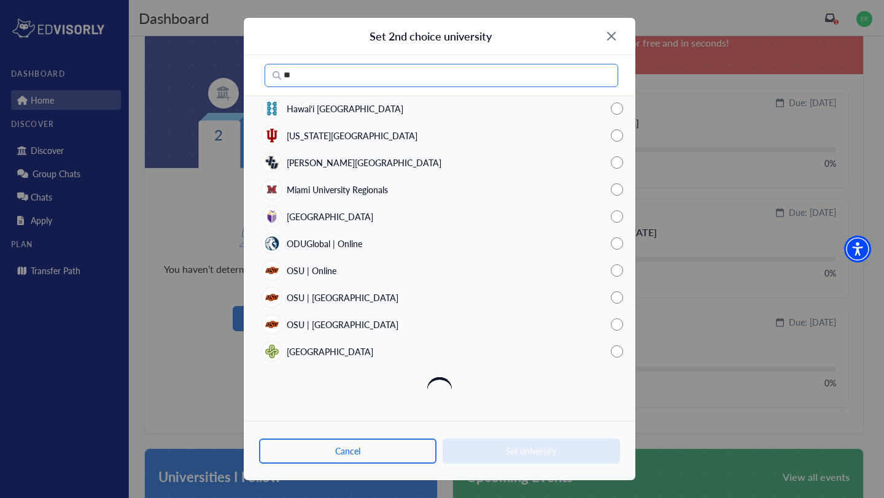
scroll to position [274, 0]
type input "*"
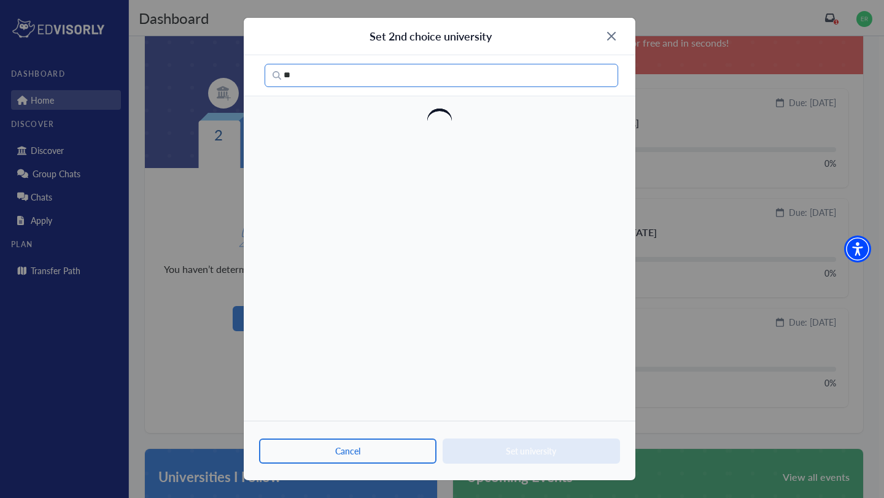
type input "*"
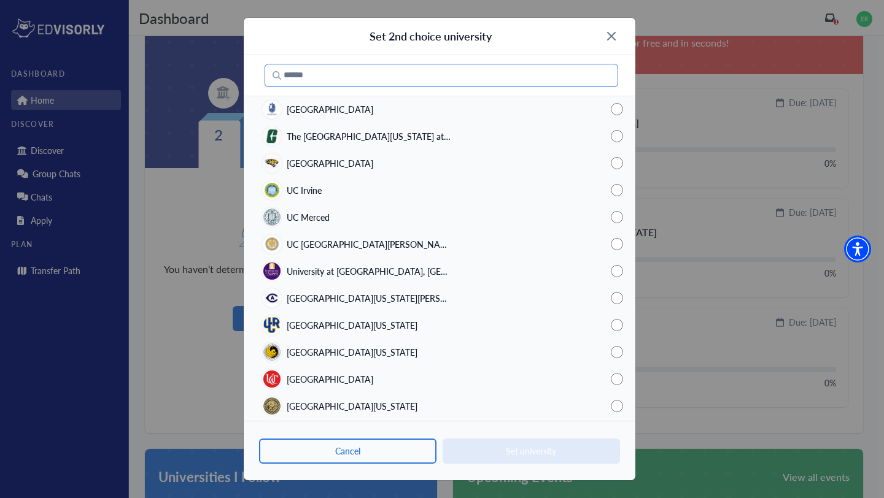
scroll to position [2354, 0]
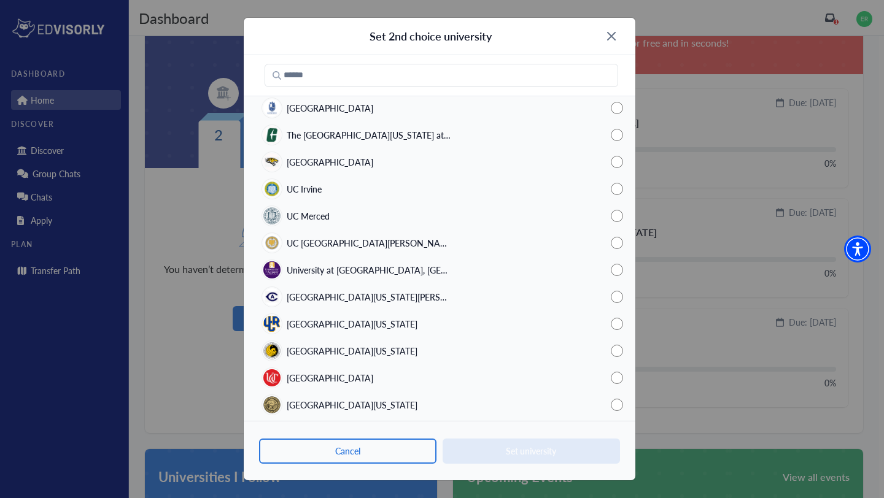
click at [316, 237] on span "UC Santa Barbara" at bounding box center [370, 243] width 166 height 13
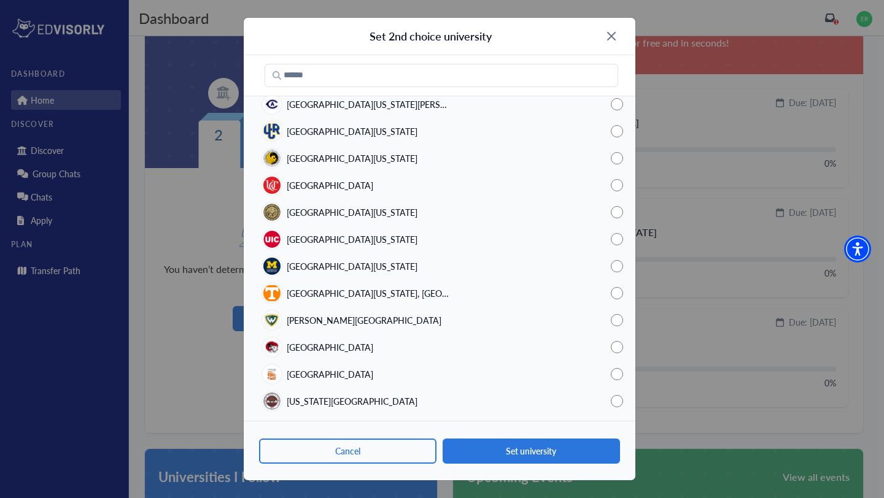
scroll to position [2548, 0]
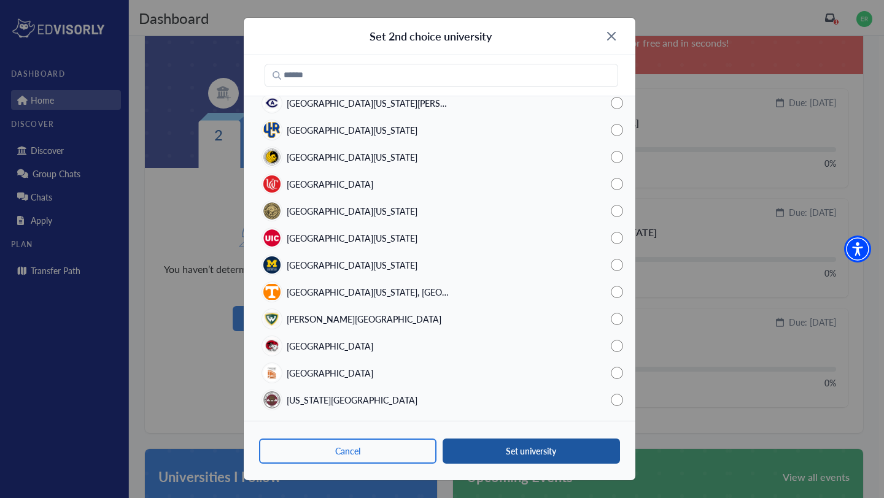
click at [490, 455] on button "Set university" at bounding box center [531, 451] width 177 height 25
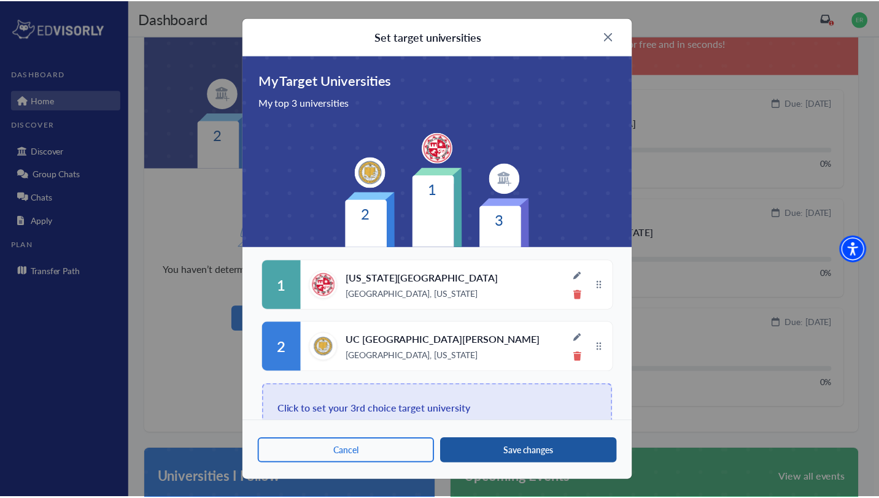
scroll to position [25, 0]
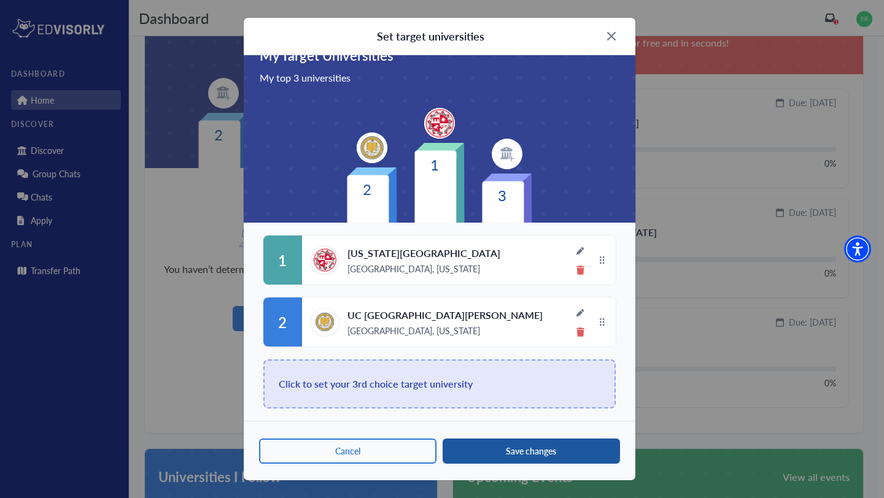
click at [497, 453] on button "Save changes" at bounding box center [531, 451] width 177 height 25
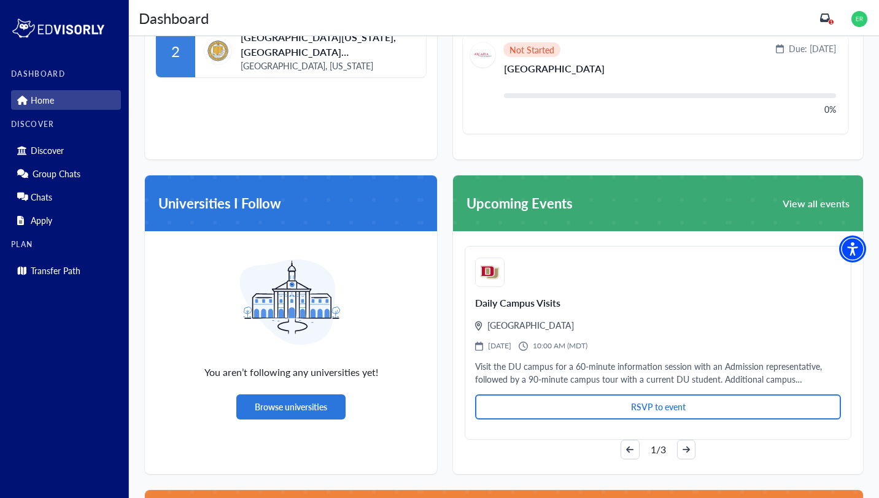
scroll to position [568, 0]
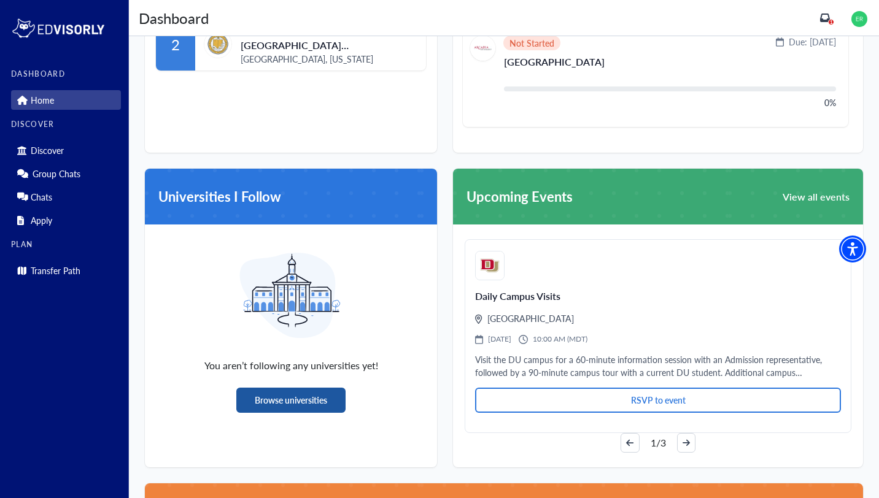
click at [284, 395] on button "Browse universities" at bounding box center [290, 400] width 109 height 25
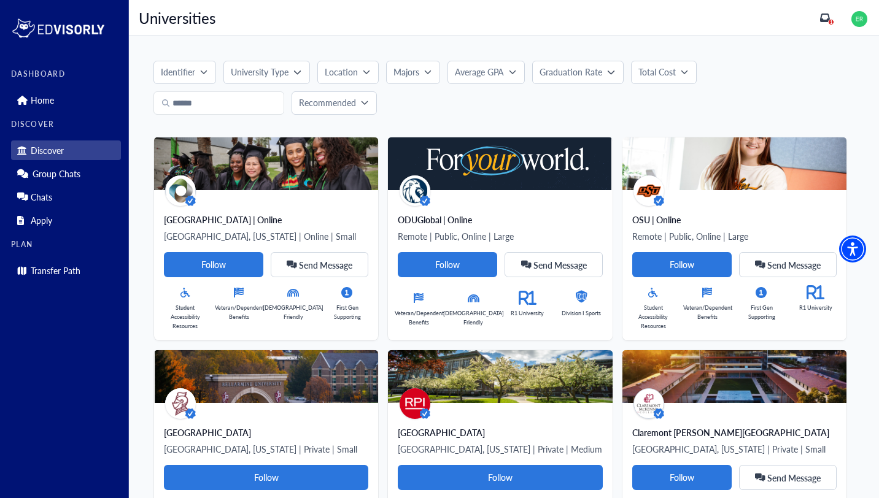
click at [324, 77] on button "Location" at bounding box center [347, 72] width 61 height 23
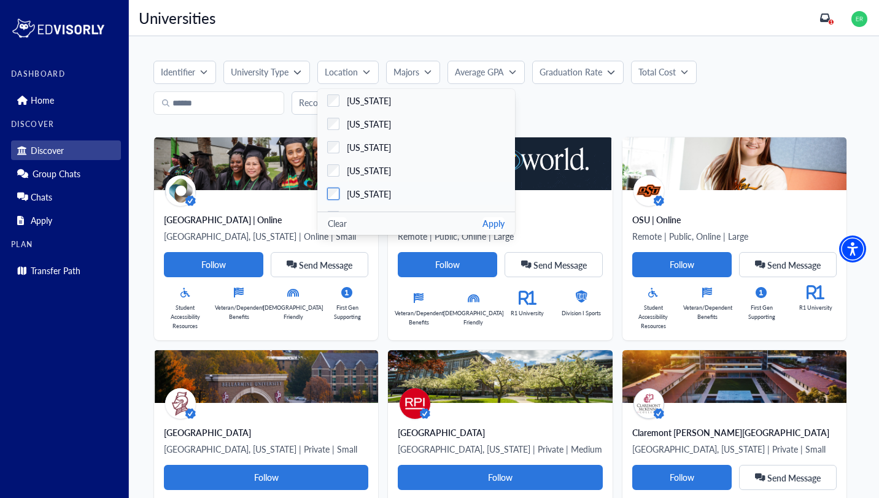
click at [371, 201] on label "California" at bounding box center [416, 193] width 198 height 23
click at [489, 227] on button "Apply" at bounding box center [494, 223] width 22 height 13
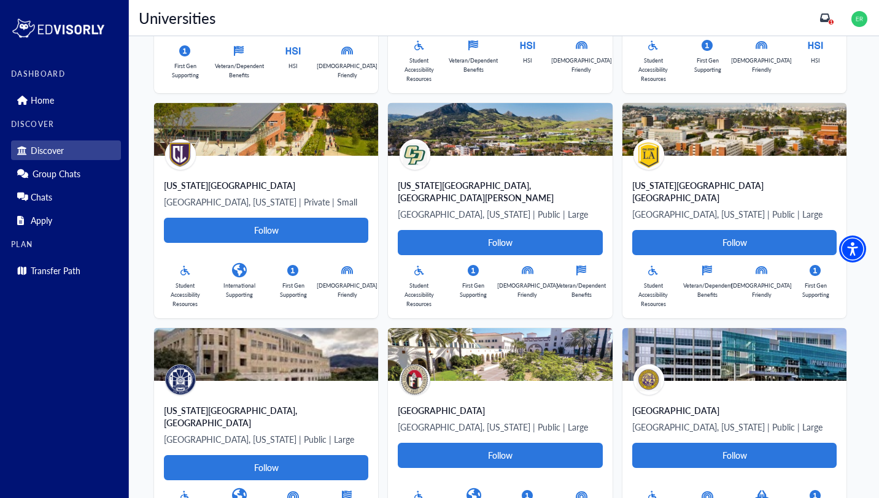
scroll to position [1171, 0]
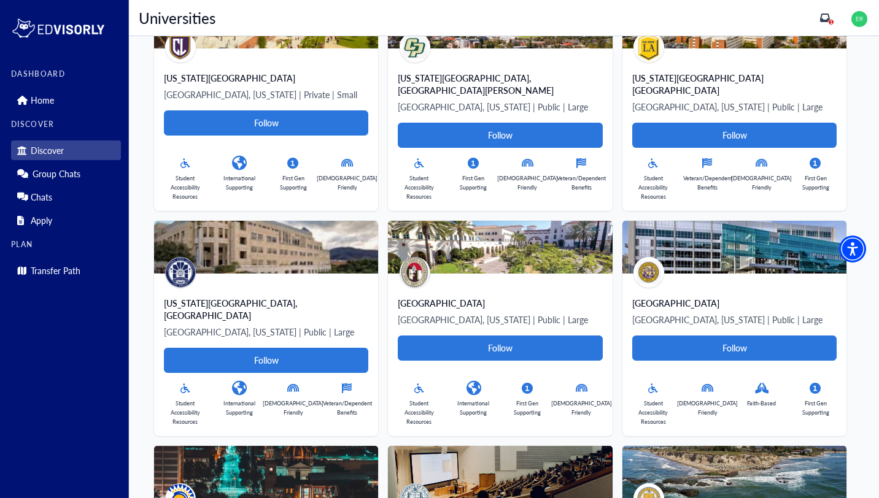
scroll to position [1313, 0]
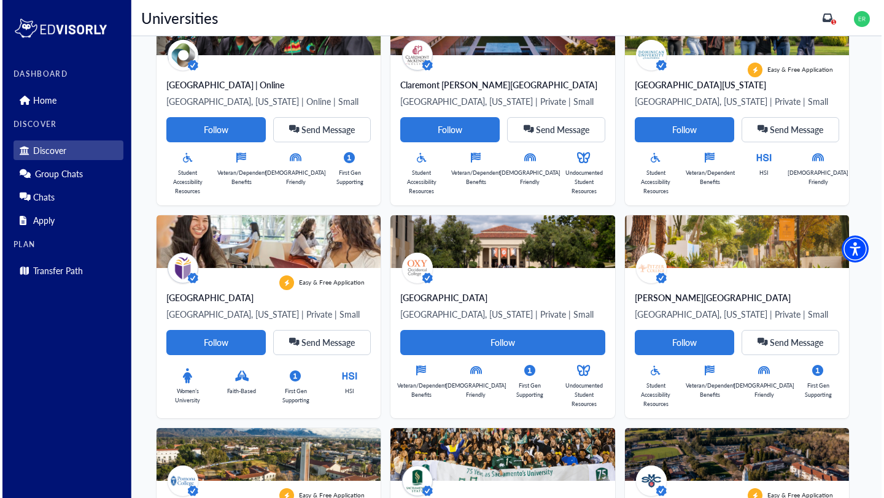
scroll to position [0, 0]
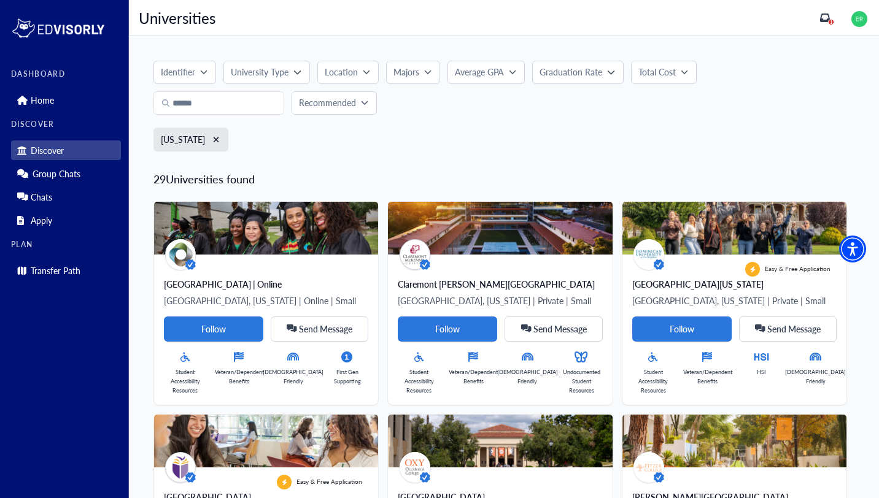
click at [85, 145] on link "Discover" at bounding box center [66, 151] width 110 height 20
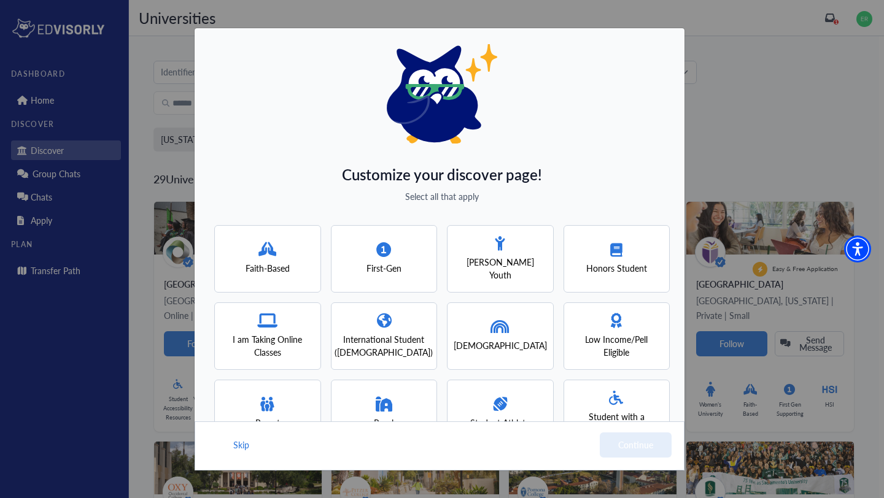
click at [401, 239] on div "First-Gen" at bounding box center [384, 259] width 107 height 68
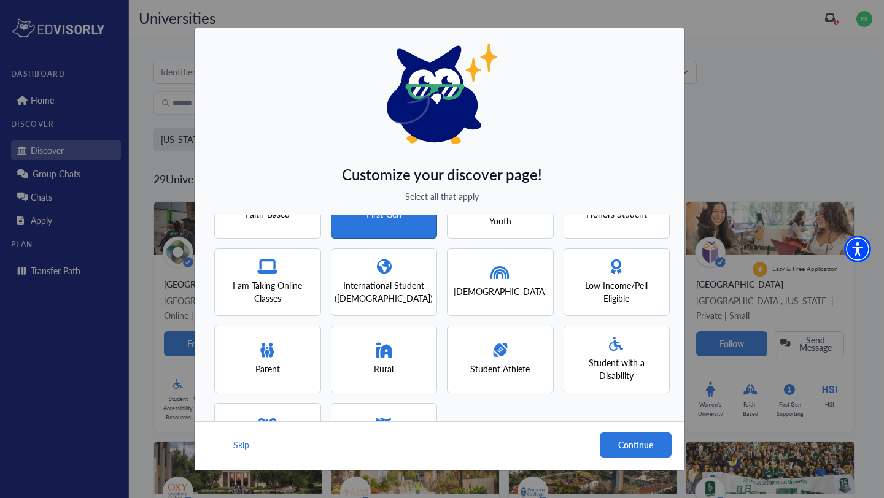
scroll to position [50, 0]
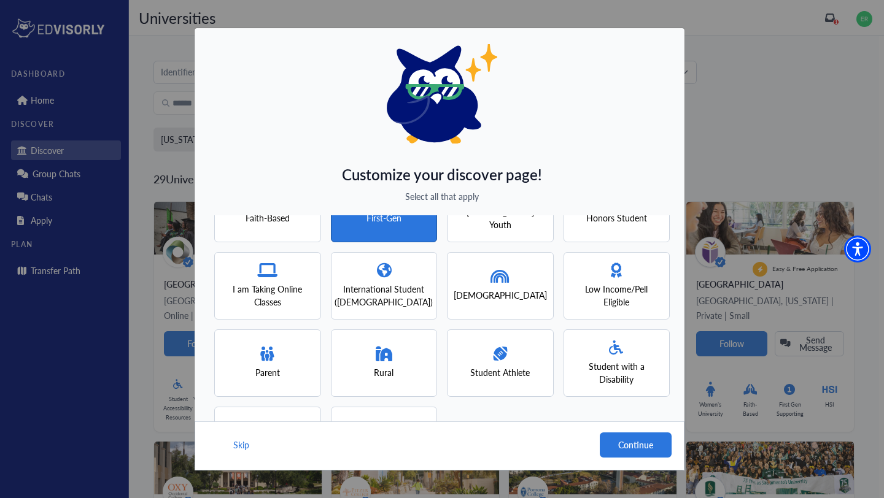
click at [602, 290] on span "Low Income/Pell Eligible" at bounding box center [617, 296] width 85 height 26
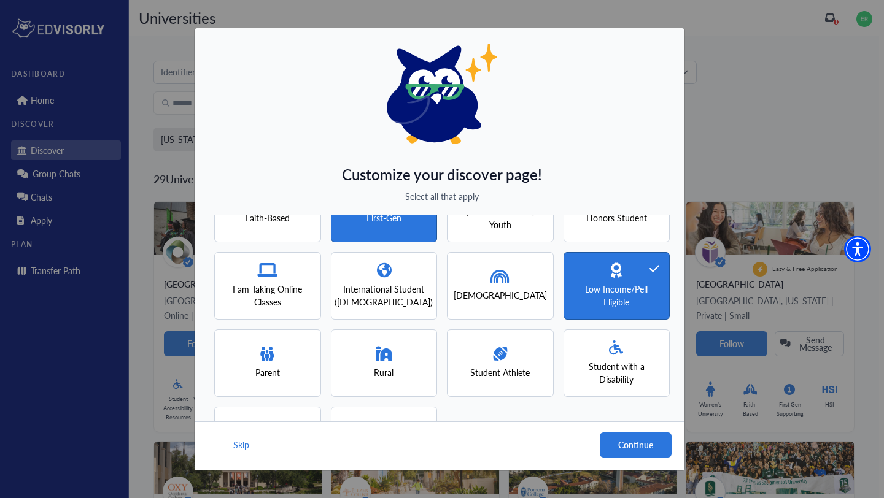
click at [277, 295] on span "I am Taking Online Classes" at bounding box center [267, 296] width 85 height 26
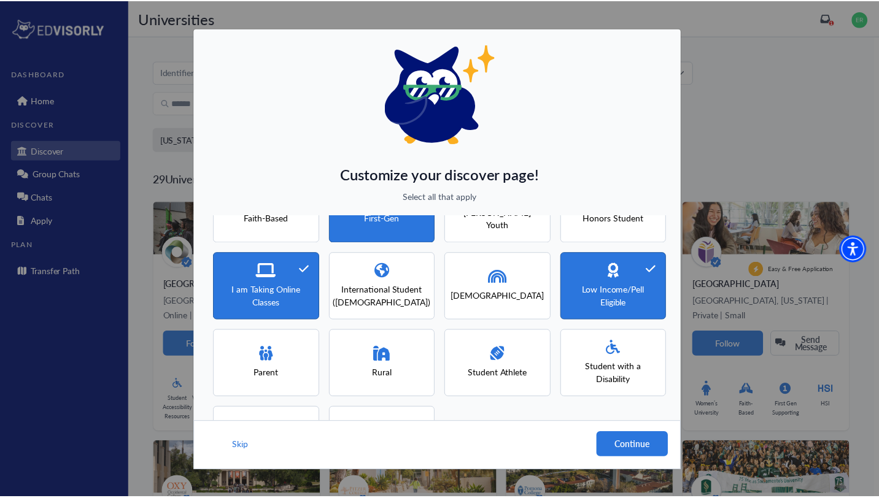
scroll to position [0, 0]
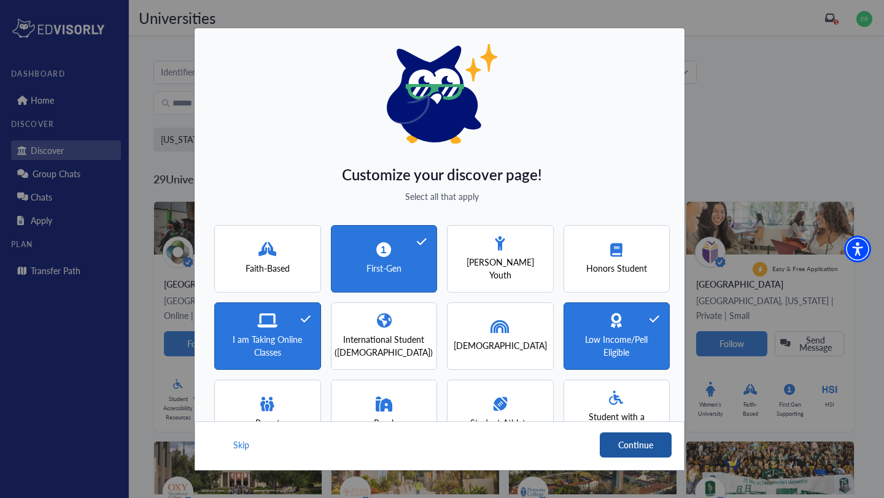
click at [640, 446] on button "Continue" at bounding box center [636, 445] width 72 height 25
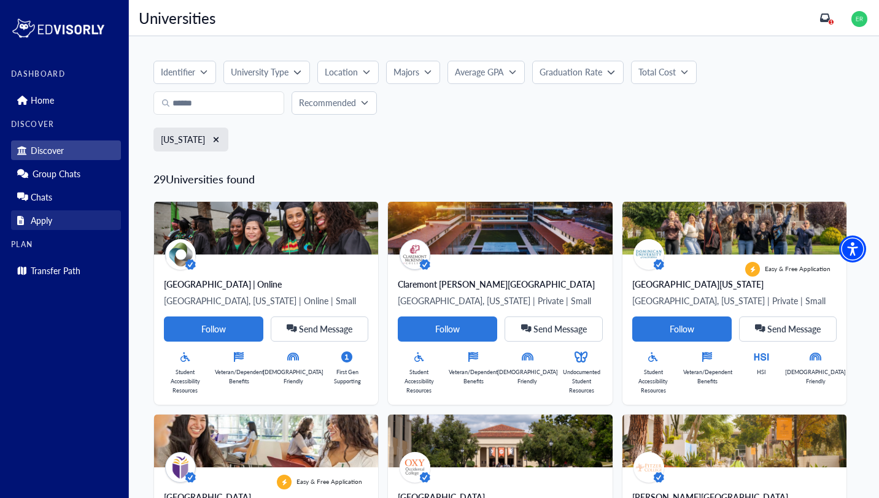
click at [66, 215] on link "Apply" at bounding box center [66, 221] width 110 height 20
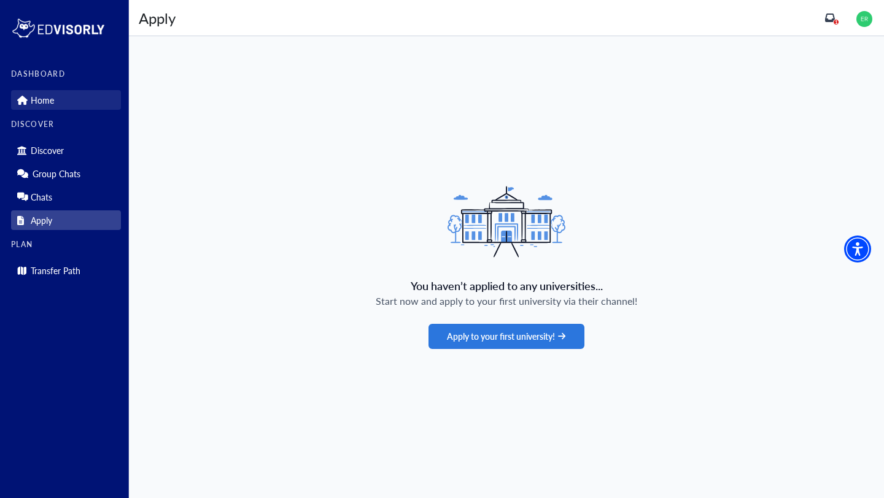
click at [66, 99] on link "Home" at bounding box center [66, 100] width 110 height 20
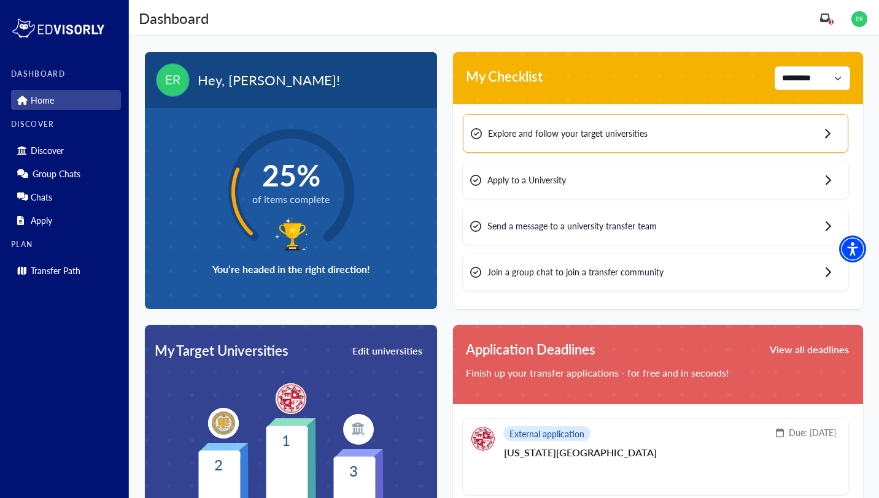
click at [829, 13] on icon "inbox" at bounding box center [825, 18] width 10 height 10
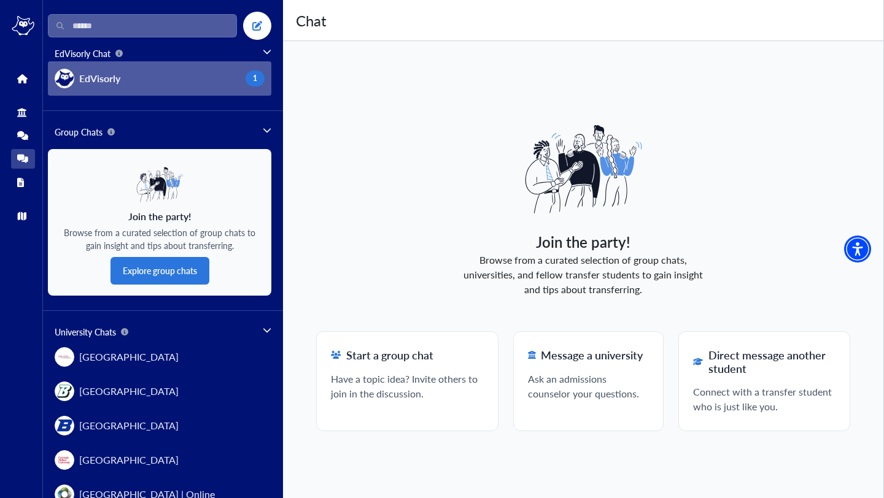
click at [225, 77] on button "EdVisorly 1" at bounding box center [159, 78] width 223 height 34
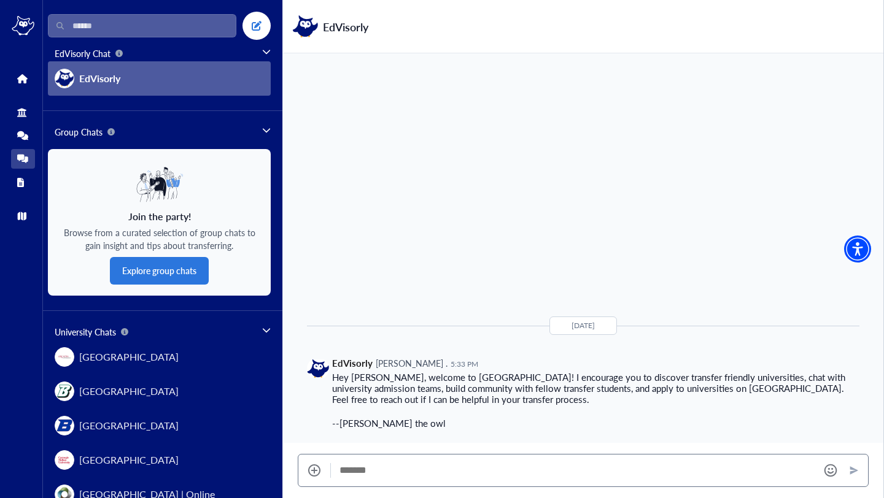
click at [28, 37] on div "DASHBOARD Home DISCOVER Discover Group Chats Chats Apply PLAN Transfer Path" at bounding box center [21, 249] width 43 height 498
click at [28, 17] on img at bounding box center [23, 26] width 23 height 20
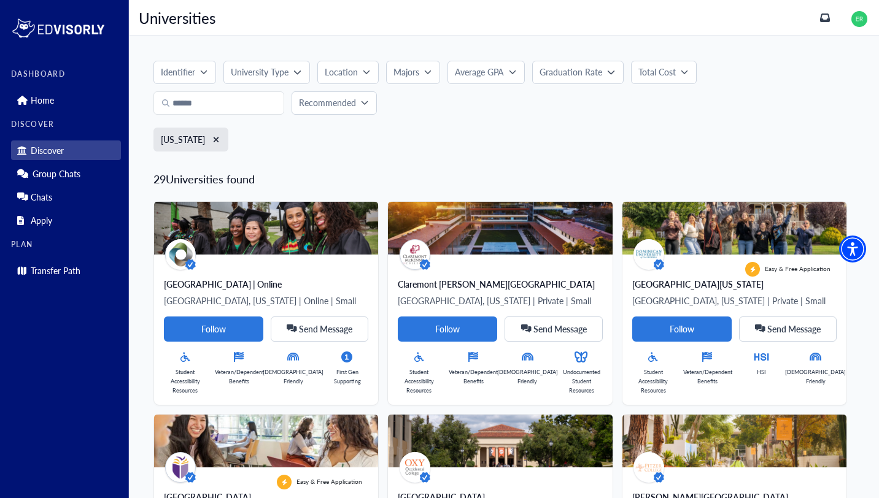
click at [864, 16] on img at bounding box center [859, 19] width 16 height 16
click at [47, 101] on p "Home" at bounding box center [42, 100] width 23 height 10
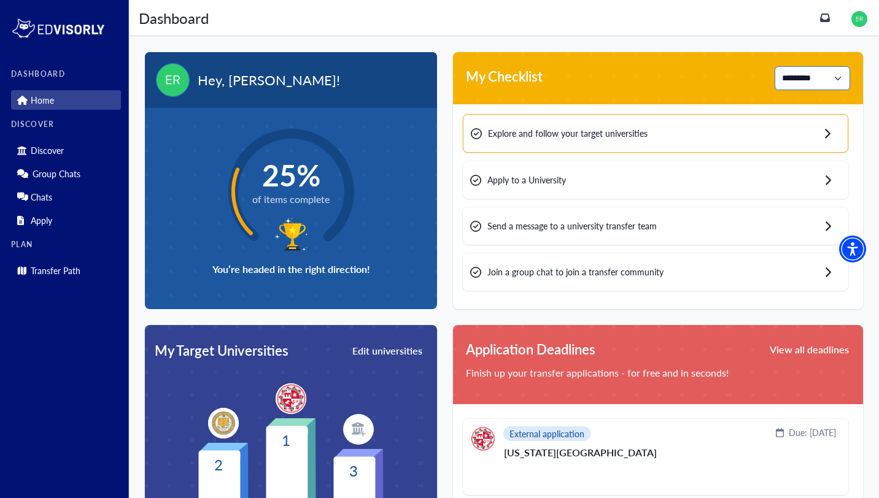
click at [801, 83] on select "**********" at bounding box center [813, 78] width 76 height 24
